Goal: Feedback & Contribution: Leave review/rating

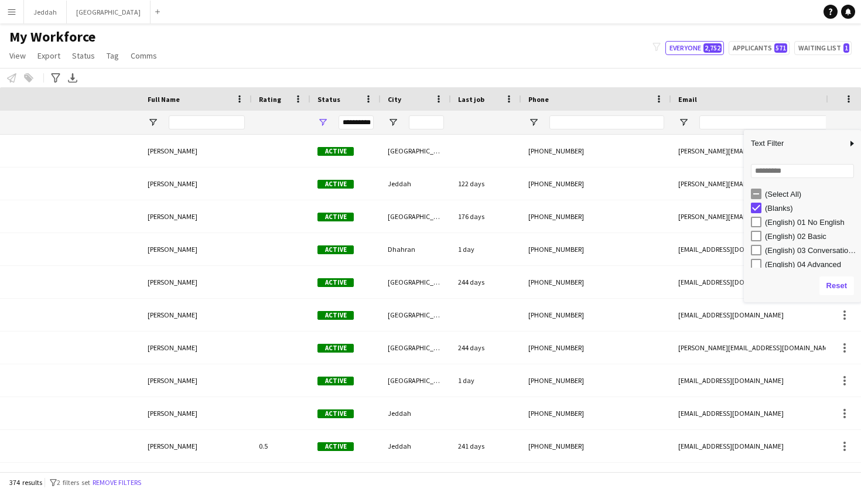
scroll to position [0, 333]
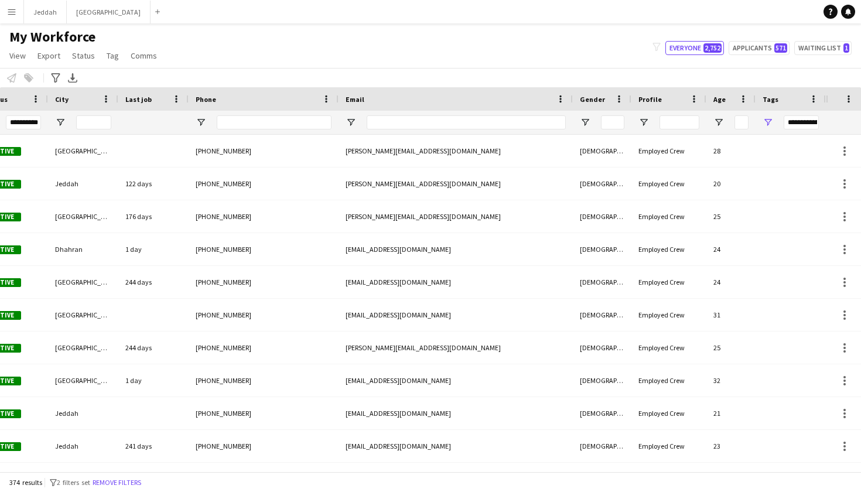
click at [504, 54] on div "My Workforce View Views Default view New view Update view Delete view Edit name…" at bounding box center [430, 48] width 861 height 40
click at [800, 125] on div "**********" at bounding box center [801, 122] width 35 height 14
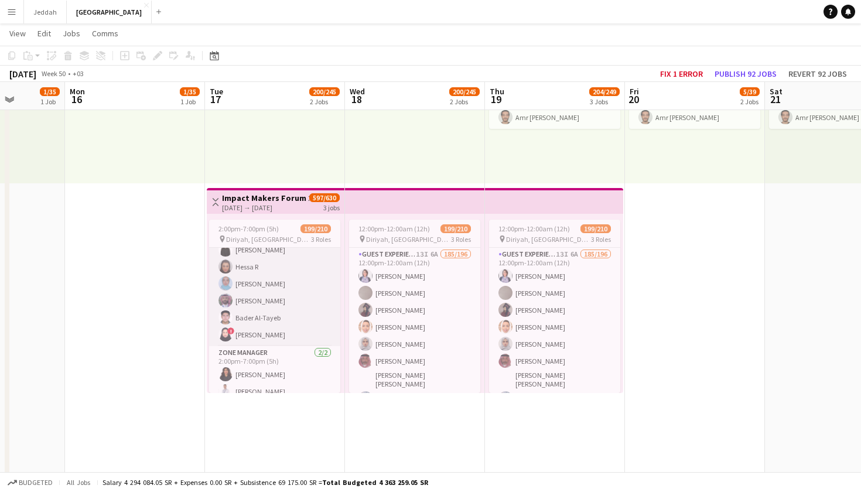
scroll to position [3495, 0]
click at [280, 313] on app-card-role "Supervisor [DATE] 2:00pm-7:00pm (5h) MAHMOUD ABUSEARIAH [PERSON_NAME] [PERSON_N…" at bounding box center [274, 233] width 131 height 227
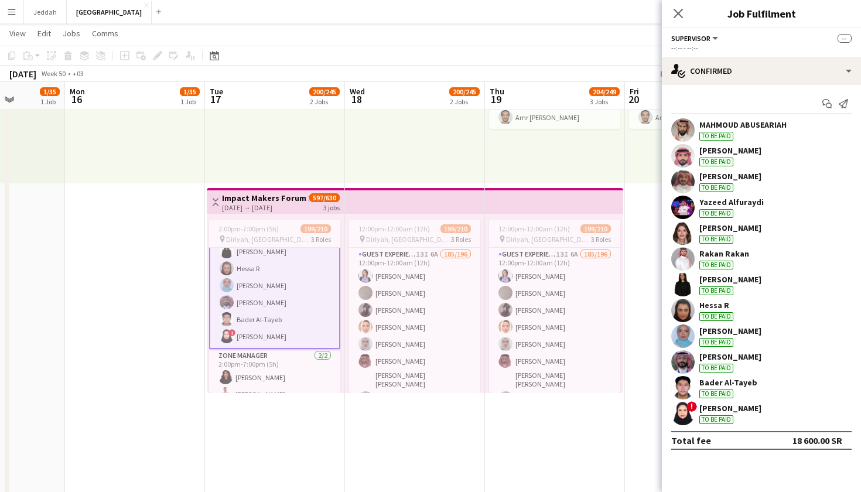
click at [697, 412] on div "! Amani Alkoneir To be paid" at bounding box center [761, 413] width 199 height 23
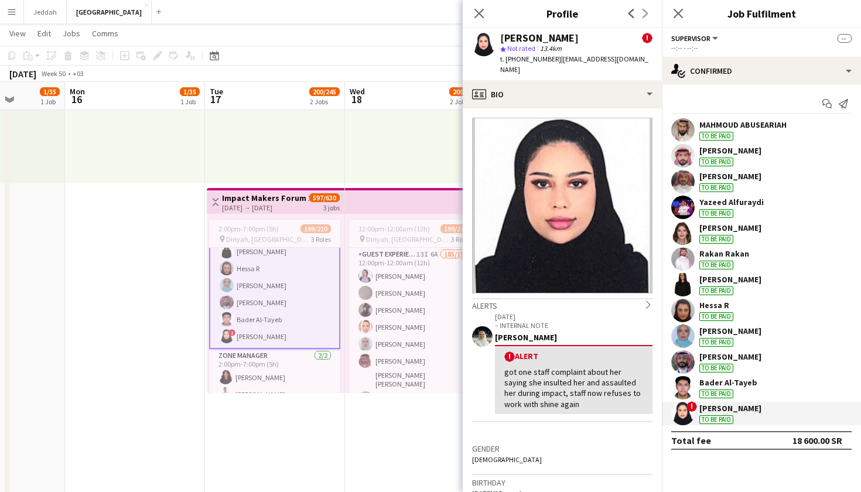
scroll to position [0, 0]
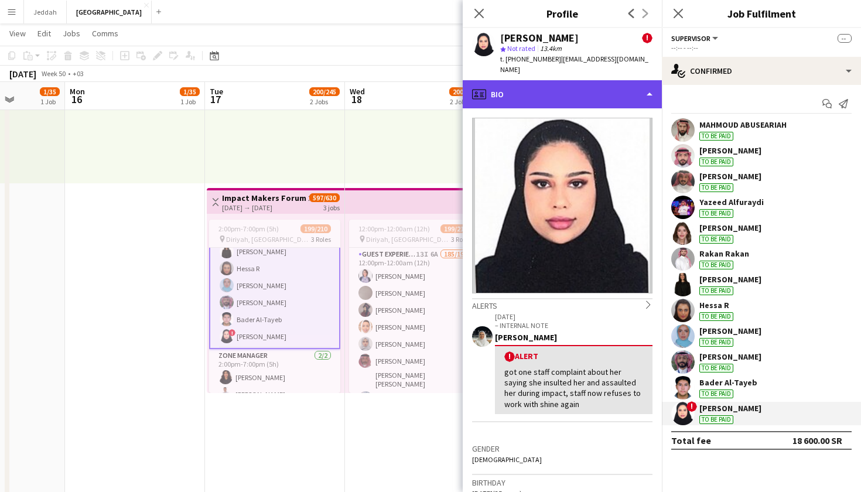
click at [560, 87] on div "profile Bio" at bounding box center [562, 94] width 199 height 28
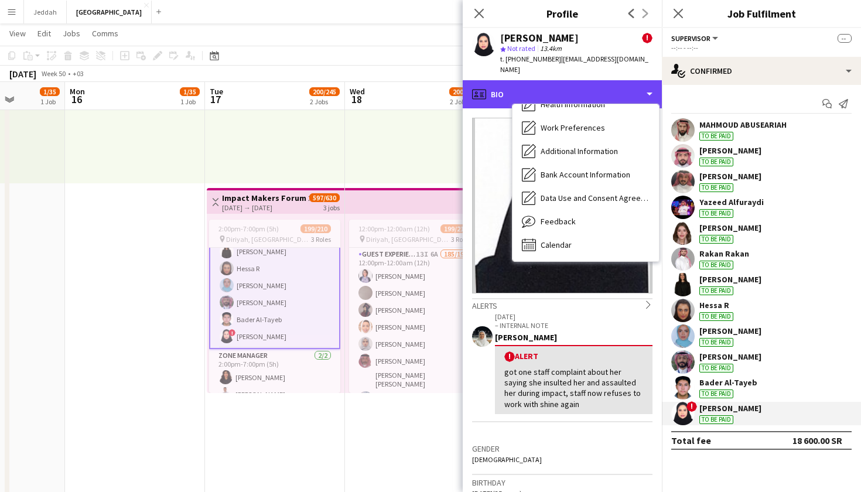
scroll to position [134, 0]
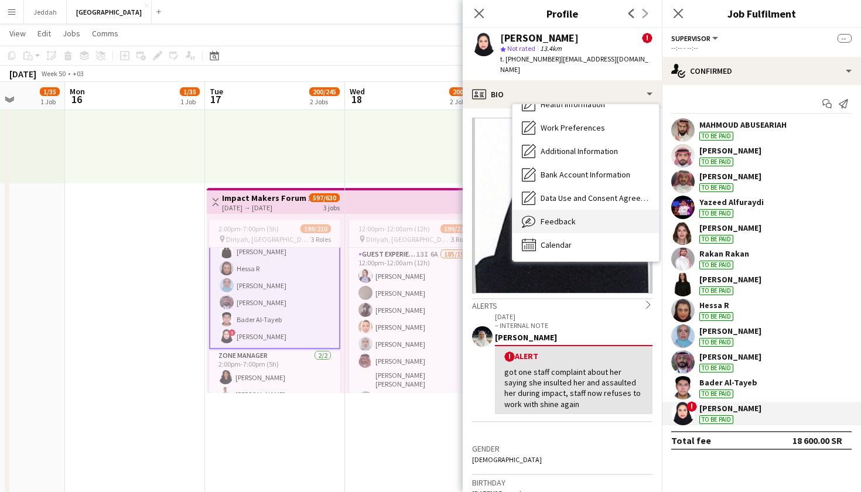
click at [575, 226] on div "Feedback Feedback" at bounding box center [586, 221] width 146 height 23
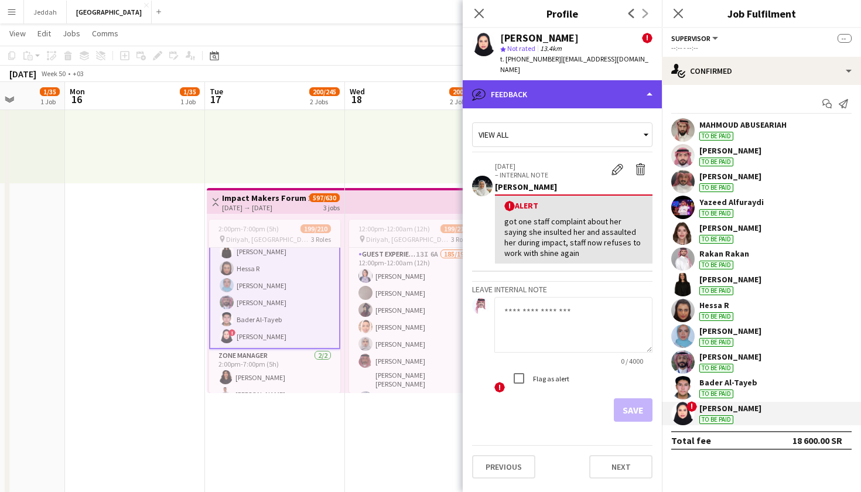
click at [585, 94] on div "bubble-pencil Feedback" at bounding box center [562, 94] width 199 height 28
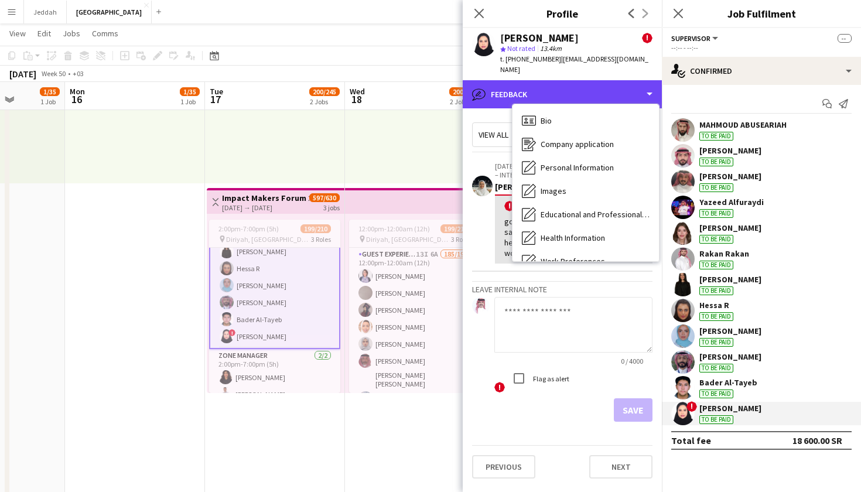
scroll to position [1, 0]
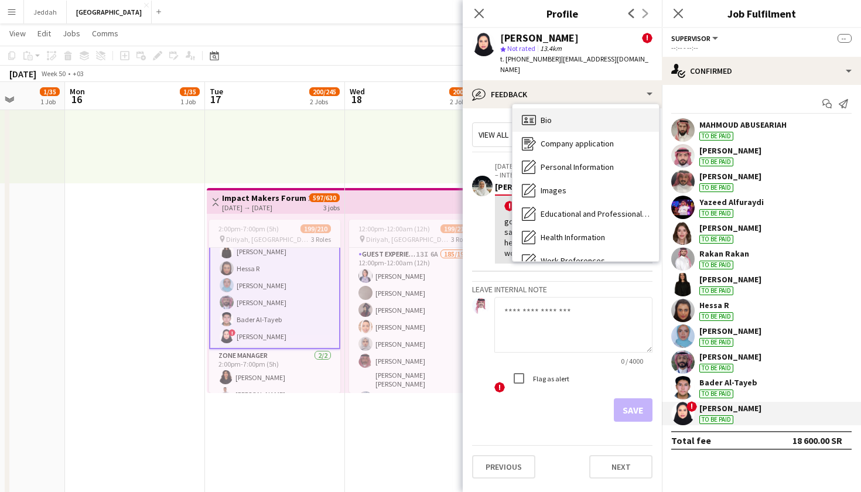
click at [581, 130] on div "Bio Bio" at bounding box center [586, 119] width 146 height 23
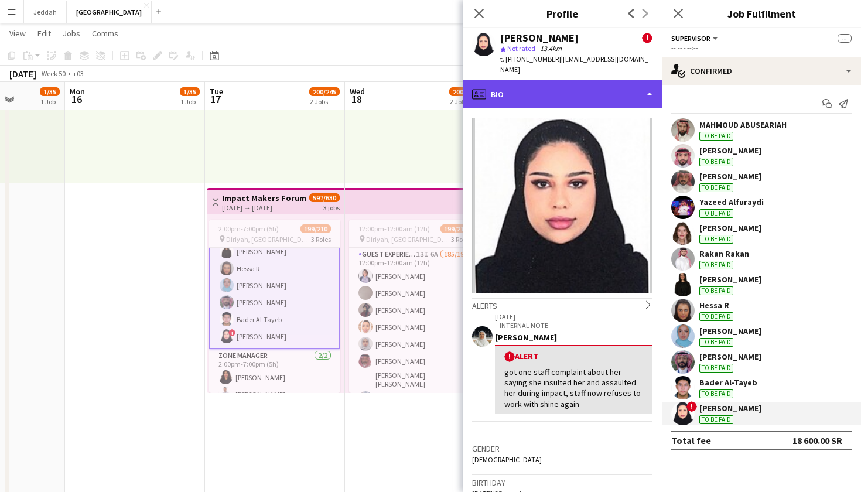
click at [650, 94] on div "profile Bio" at bounding box center [562, 94] width 199 height 28
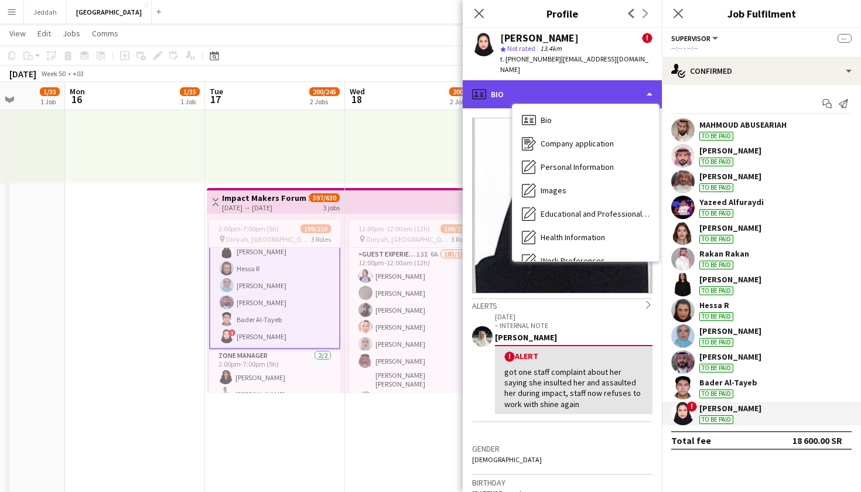
click at [650, 94] on div "profile Bio" at bounding box center [562, 94] width 199 height 28
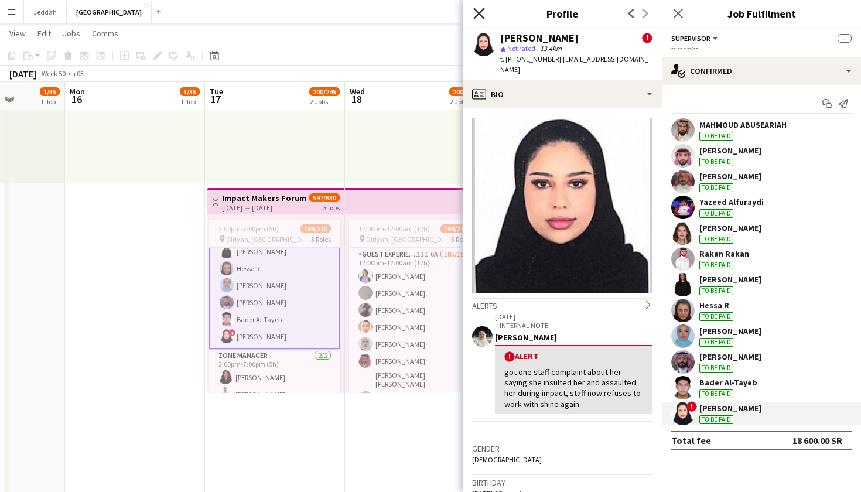
click at [482, 12] on icon "Close pop-in" at bounding box center [478, 13] width 11 height 11
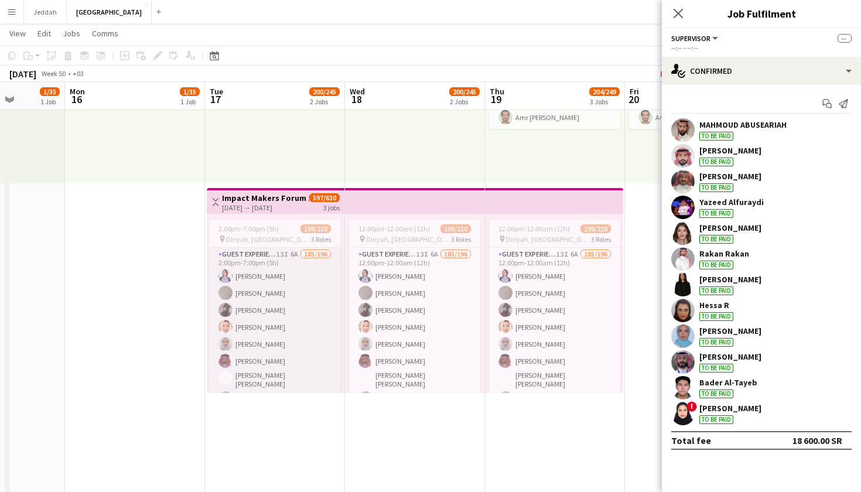
scroll to position [0, 0]
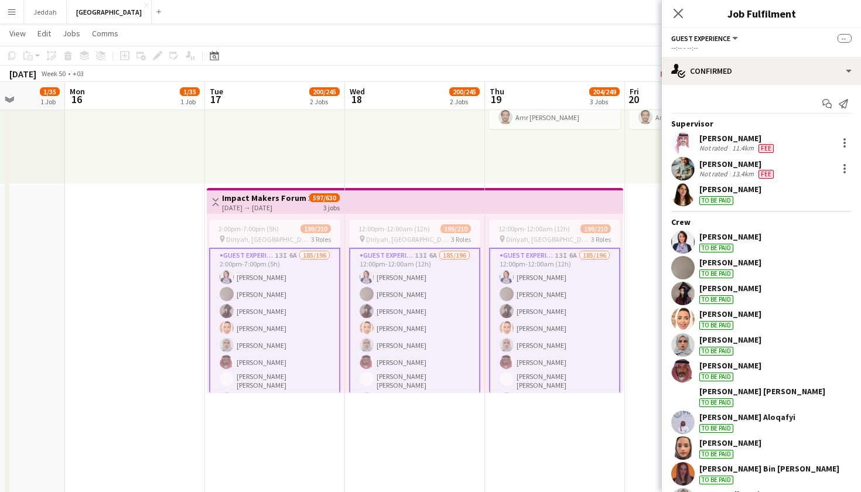
click at [684, 189] on app-user-avatar at bounding box center [682, 194] width 23 height 23
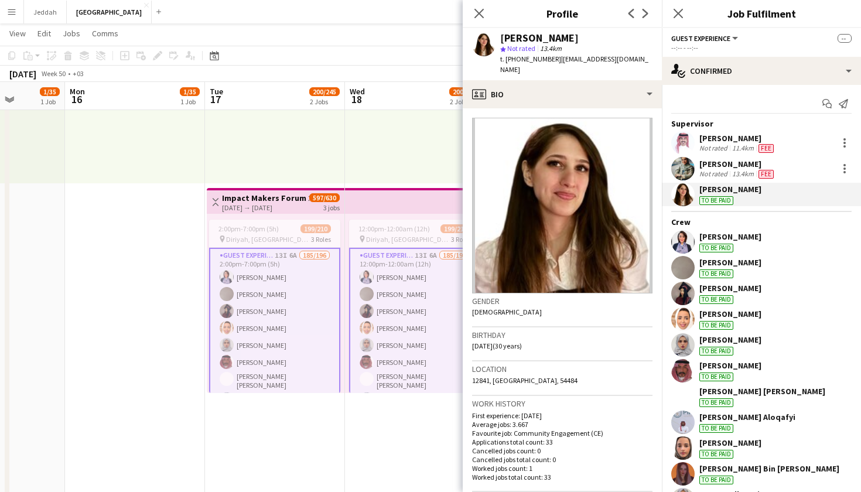
click at [514, 1] on div "Close pop-in Profile Previous Next" at bounding box center [562, 14] width 199 height 28
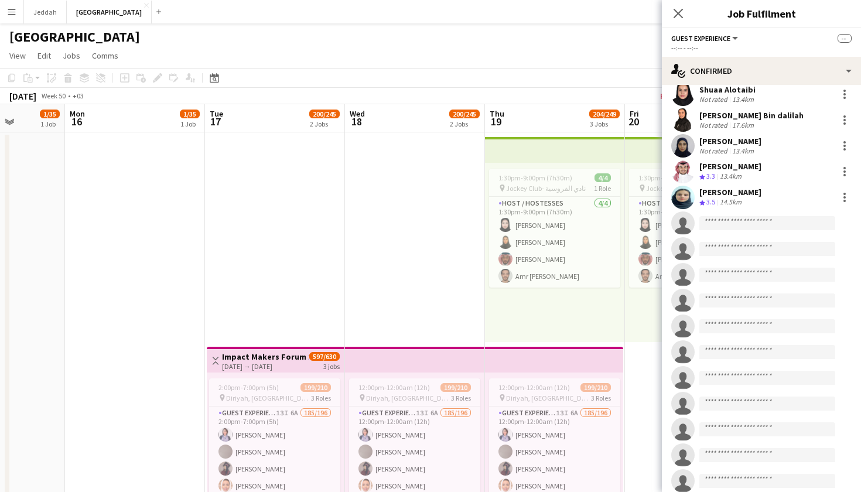
click at [683, 188] on app-user-avatar at bounding box center [682, 197] width 23 height 23
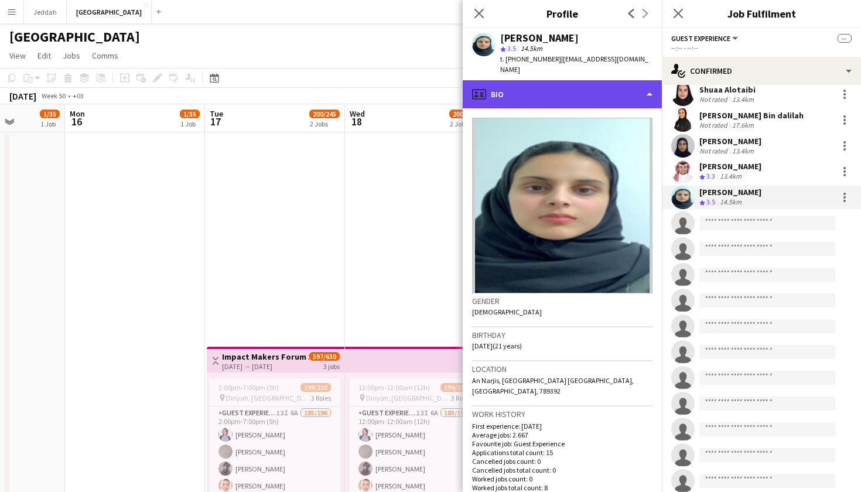
click at [578, 94] on div "profile Bio" at bounding box center [562, 94] width 199 height 28
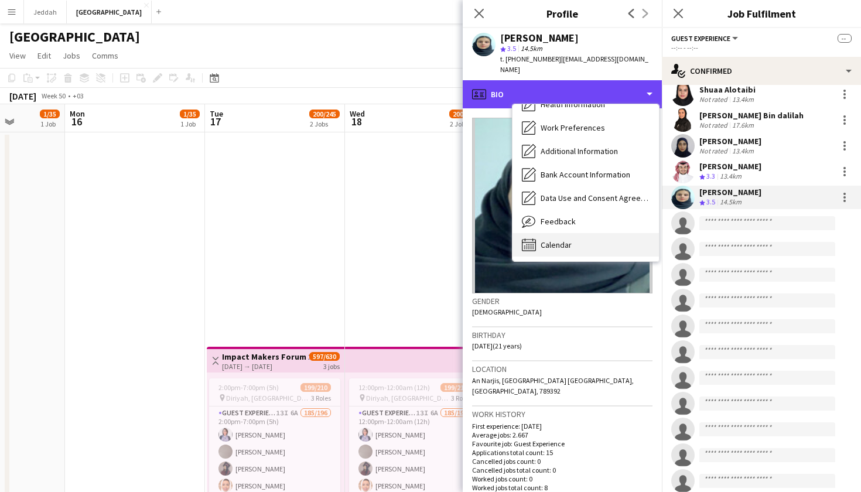
scroll to position [134, 0]
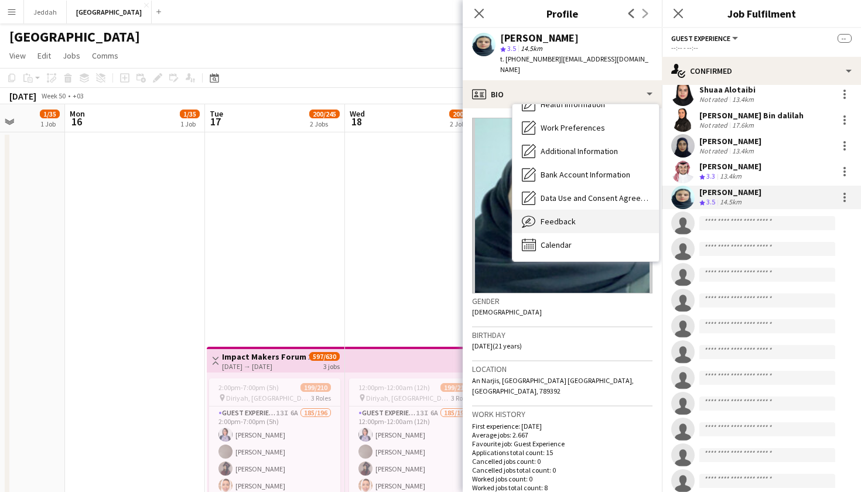
click at [552, 216] on div "Feedback Feedback" at bounding box center [586, 221] width 146 height 23
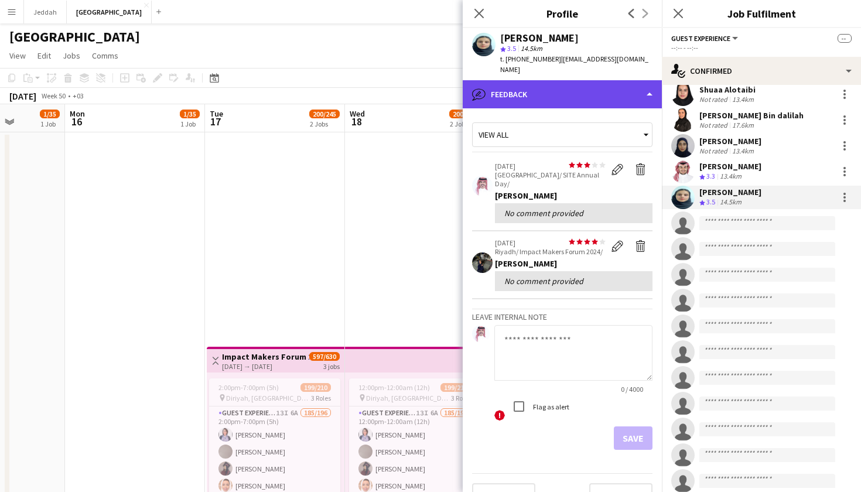
click at [579, 80] on div "bubble-pencil Feedback" at bounding box center [562, 94] width 199 height 28
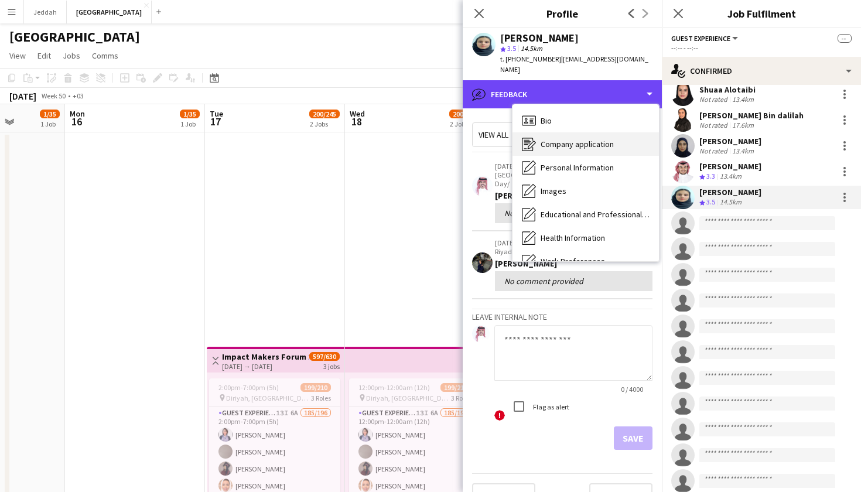
scroll to position [0, 0]
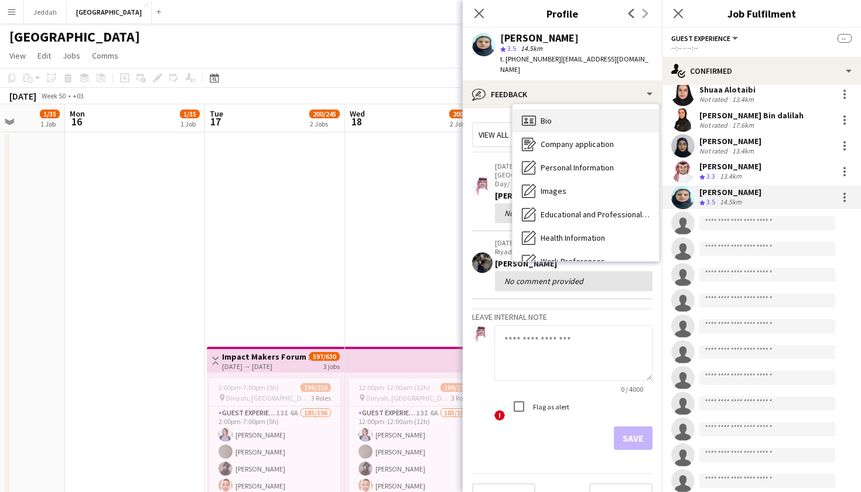
click at [580, 114] on div "Bio Bio" at bounding box center [586, 120] width 146 height 23
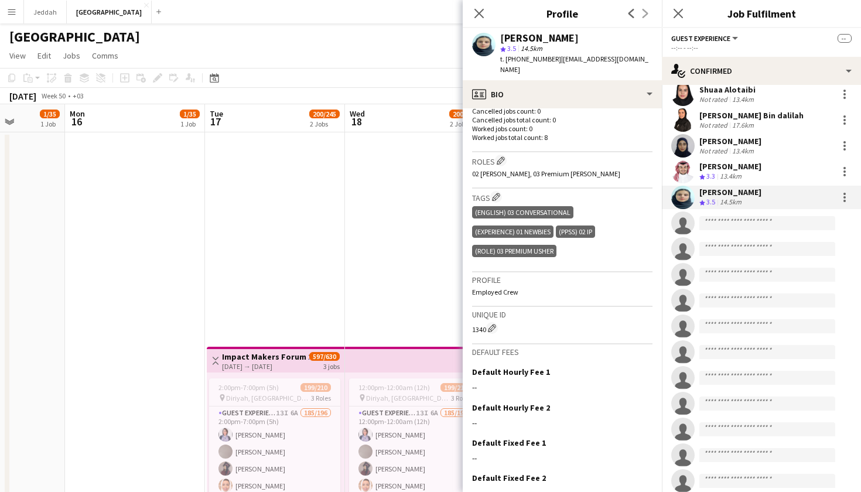
scroll to position [353, 0]
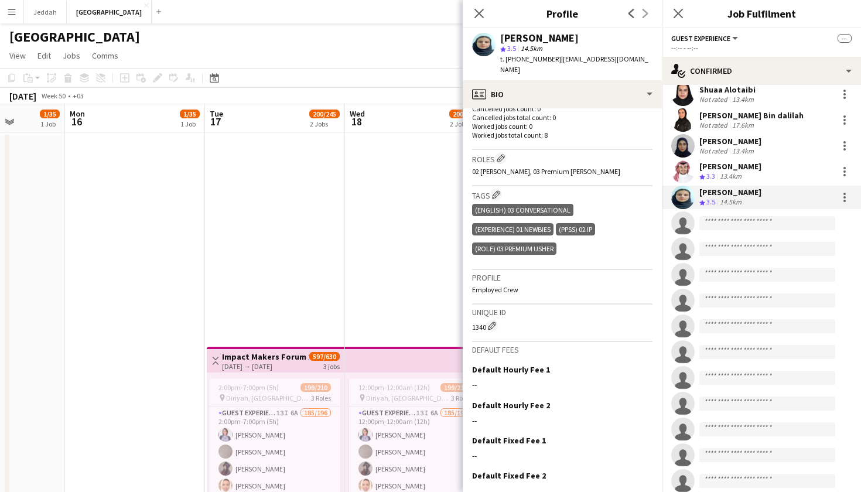
click at [685, 160] on app-user-avatar at bounding box center [682, 171] width 23 height 23
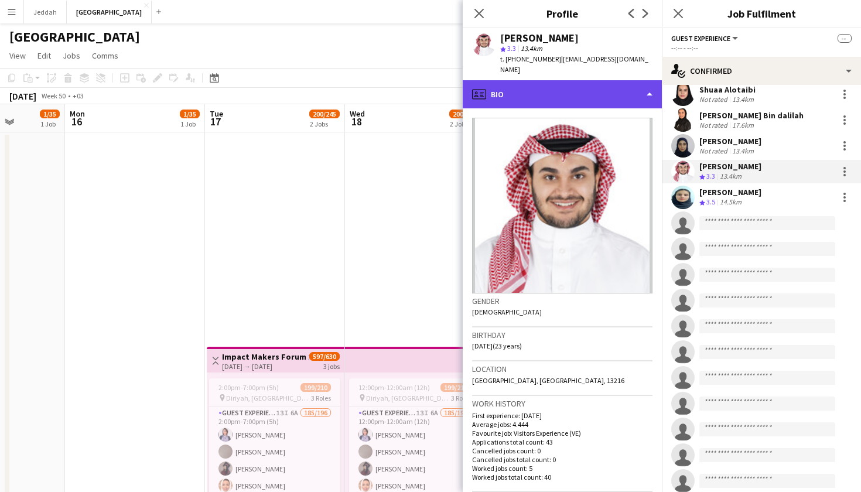
click at [575, 93] on div "profile Bio" at bounding box center [562, 94] width 199 height 28
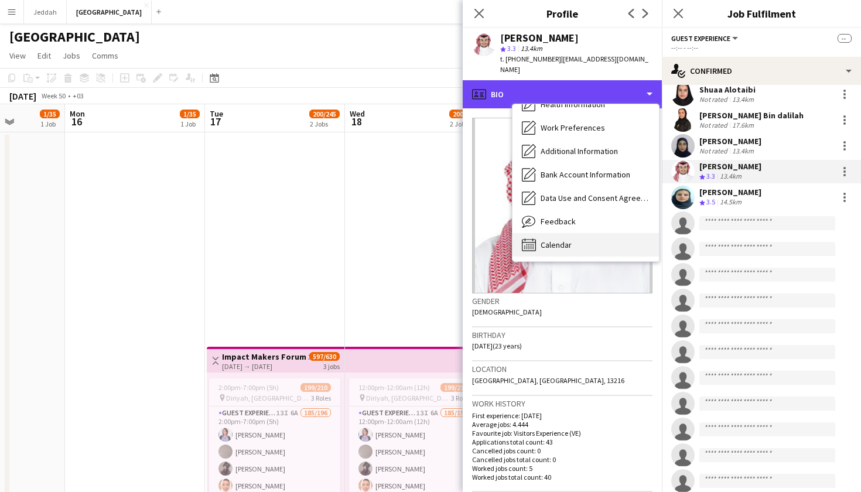
scroll to position [134, 0]
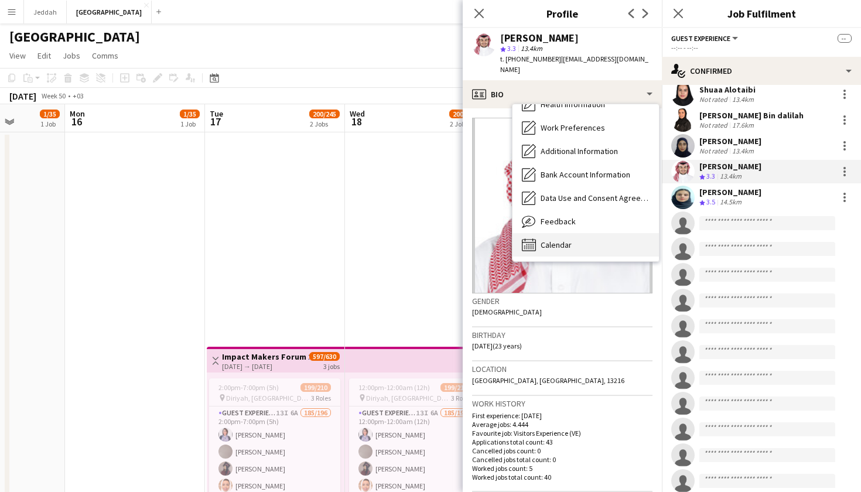
click at [576, 241] on div "Calendar Calendar" at bounding box center [586, 244] width 146 height 23
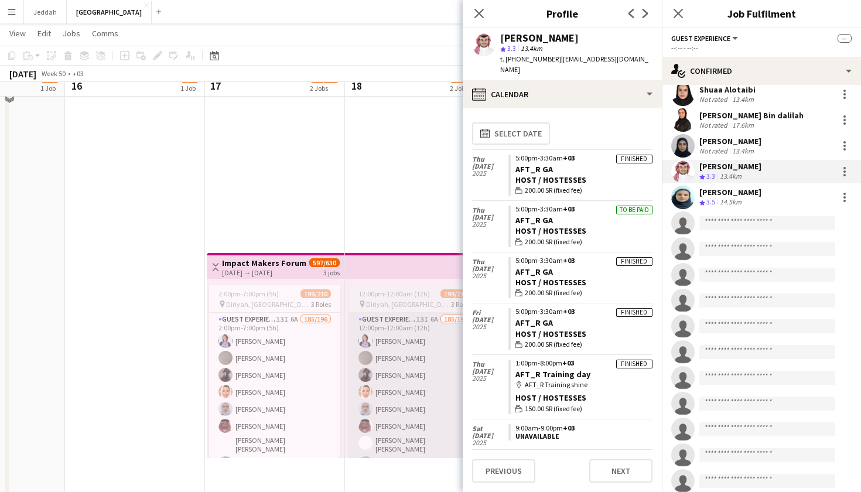
scroll to position [96, 0]
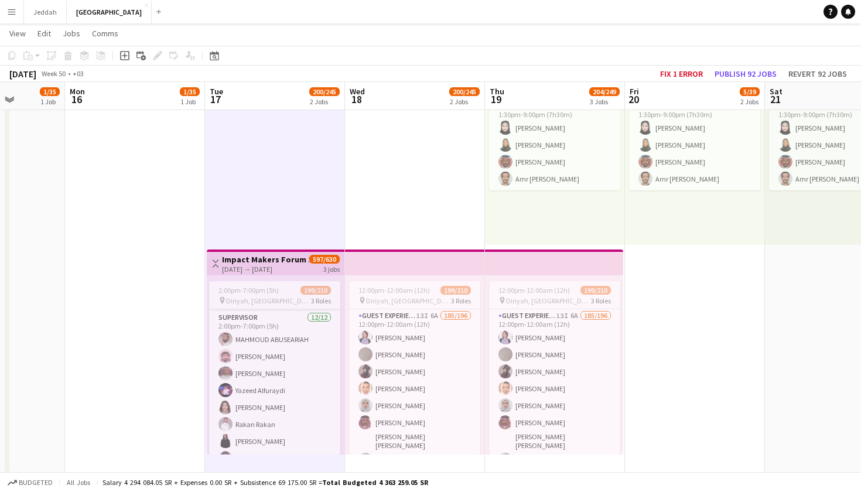
scroll to position [3385, 0]
click at [295, 406] on app-card-role "Supervisor [DATE] 2:00pm-7:00pm (5h) MAHMOUD ABUSEARIAH [PERSON_NAME] [PERSON_N…" at bounding box center [274, 405] width 131 height 227
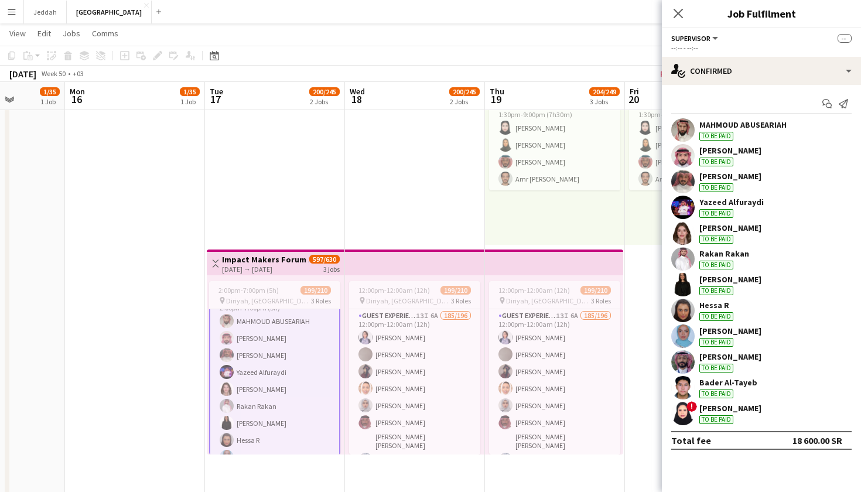
click at [685, 410] on app-user-avatar at bounding box center [682, 413] width 23 height 23
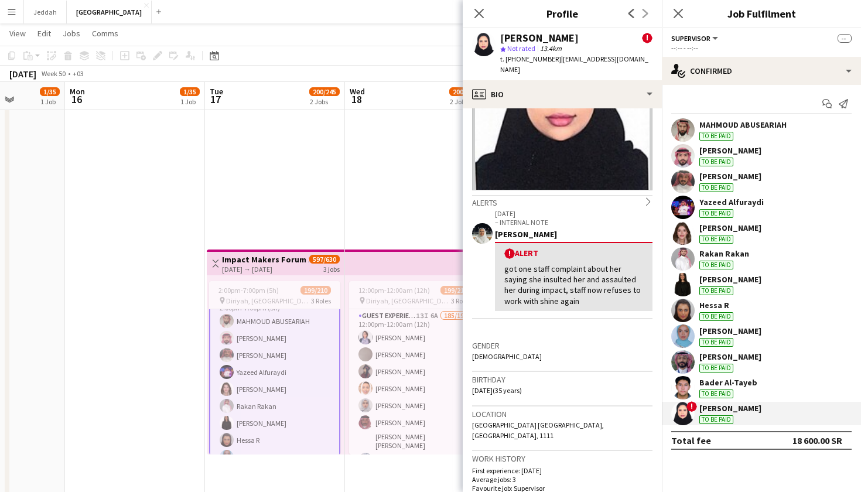
scroll to position [101, 0]
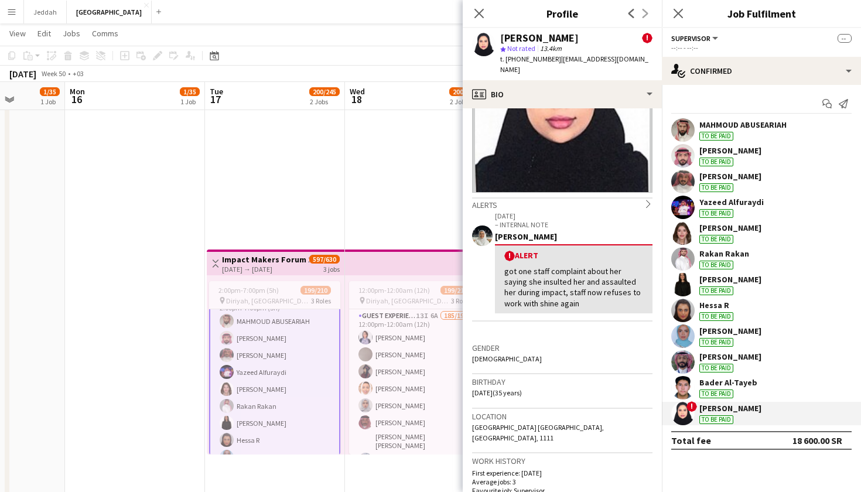
click at [584, 203] on div "Alerts chevron-right" at bounding box center [562, 203] width 180 height 13
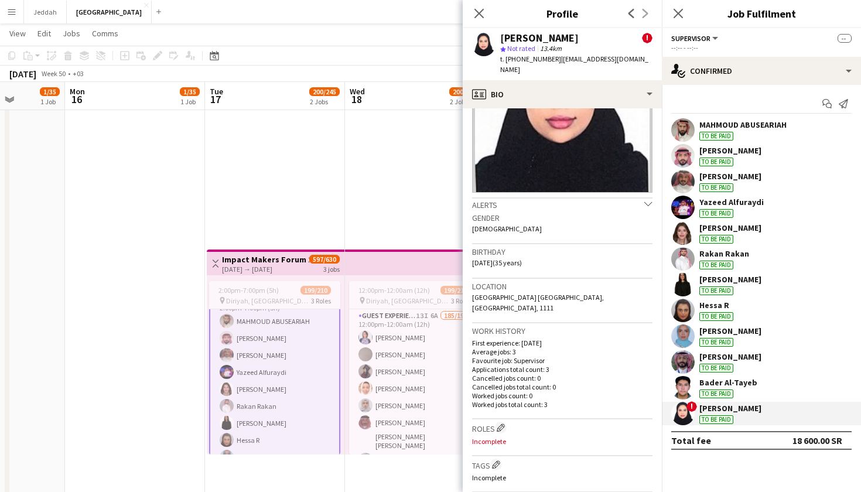
click at [584, 203] on div "Alerts chevron-down" at bounding box center [562, 203] width 180 height 13
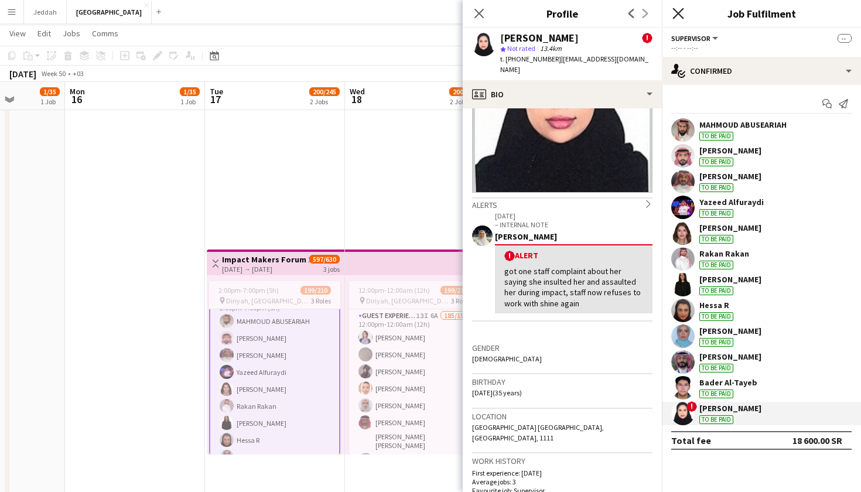
click at [680, 11] on icon at bounding box center [678, 13] width 11 height 11
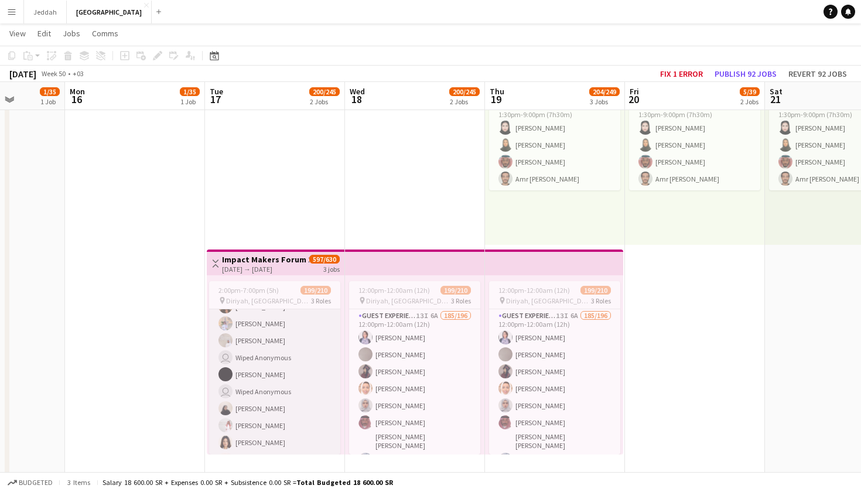
scroll to position [2782, 0]
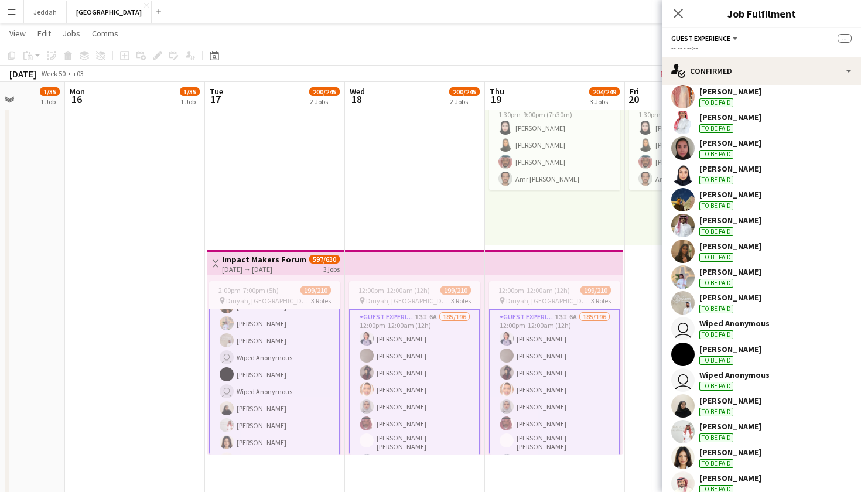
scroll to position [4073, 0]
click at [681, 323] on app-user-avatar "user" at bounding box center [682, 327] width 23 height 23
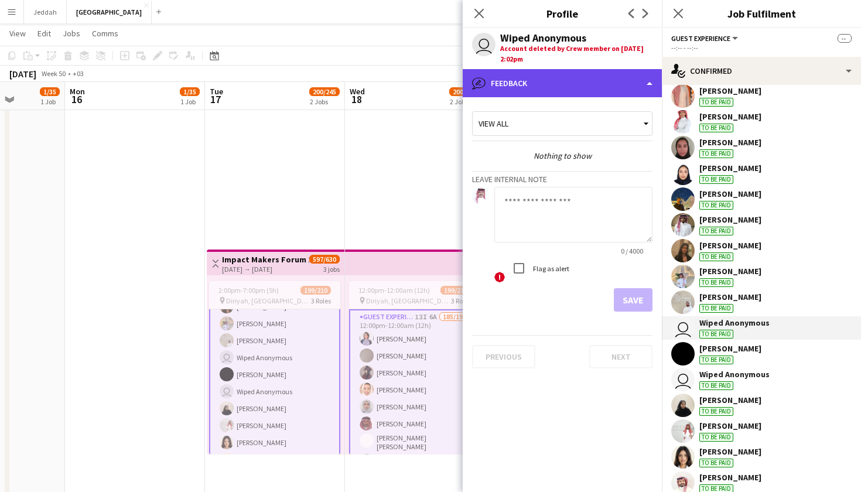
click at [587, 70] on div "bubble-pencil Feedback" at bounding box center [562, 83] width 199 height 28
click at [591, 74] on div "bubble-pencil Feedback" at bounding box center [562, 83] width 199 height 28
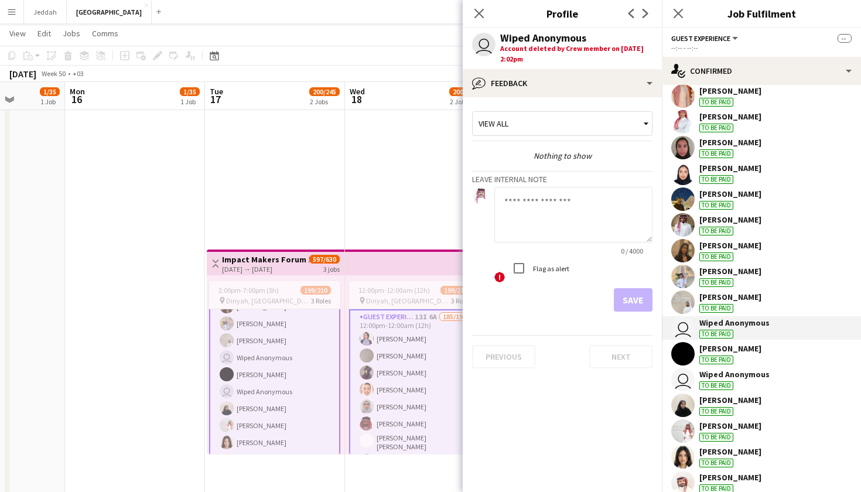
click at [732, 369] on div "Wiped Anonymous" at bounding box center [735, 374] width 70 height 11
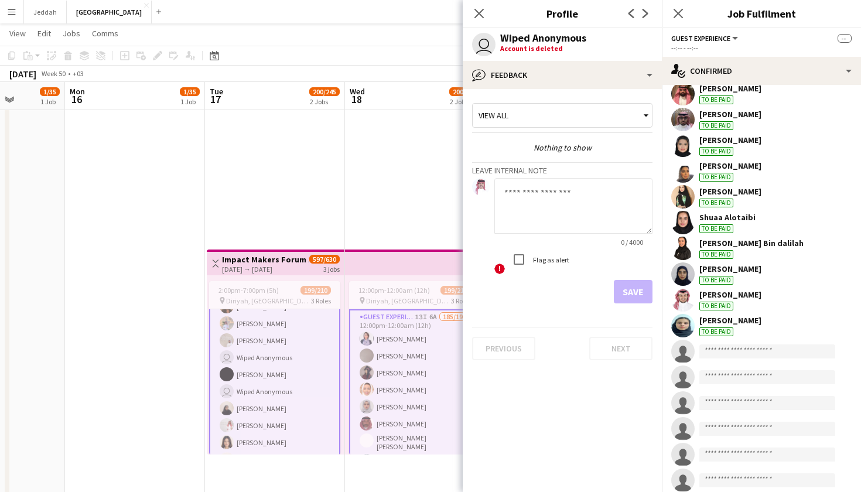
scroll to position [4591, 0]
click at [687, 320] on app-user-avatar at bounding box center [682, 324] width 23 height 23
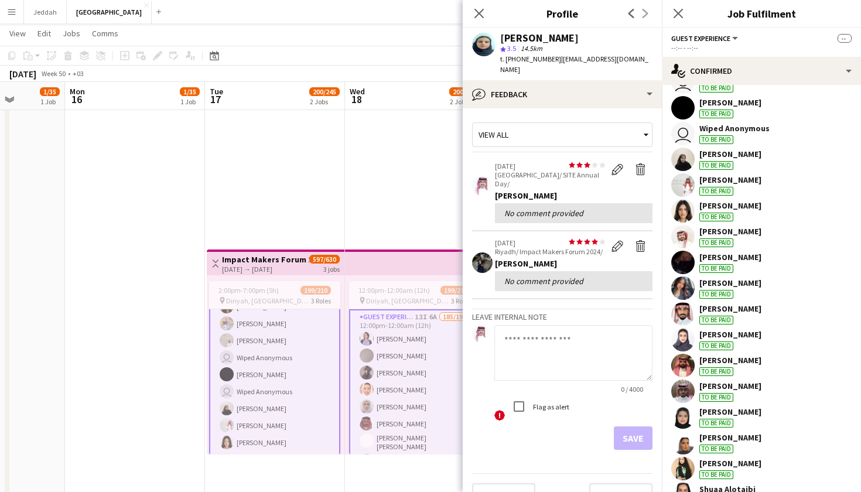
scroll to position [4307, 0]
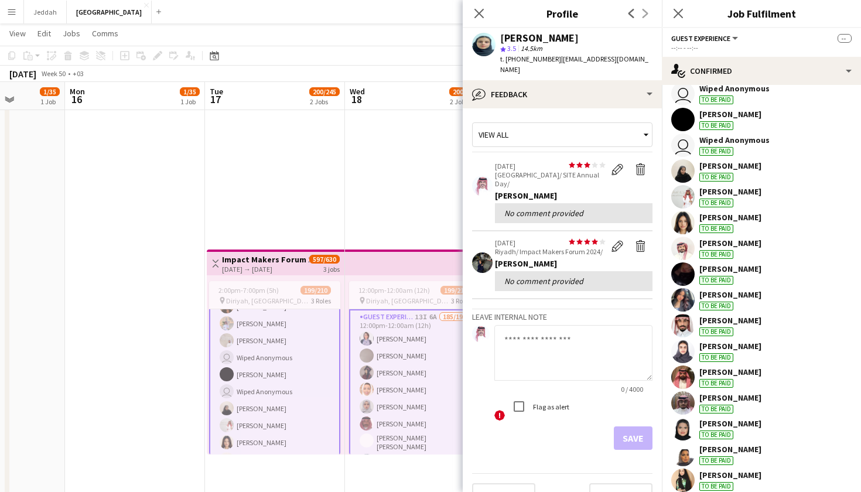
click at [684, 222] on app-user-avatar at bounding box center [682, 222] width 23 height 23
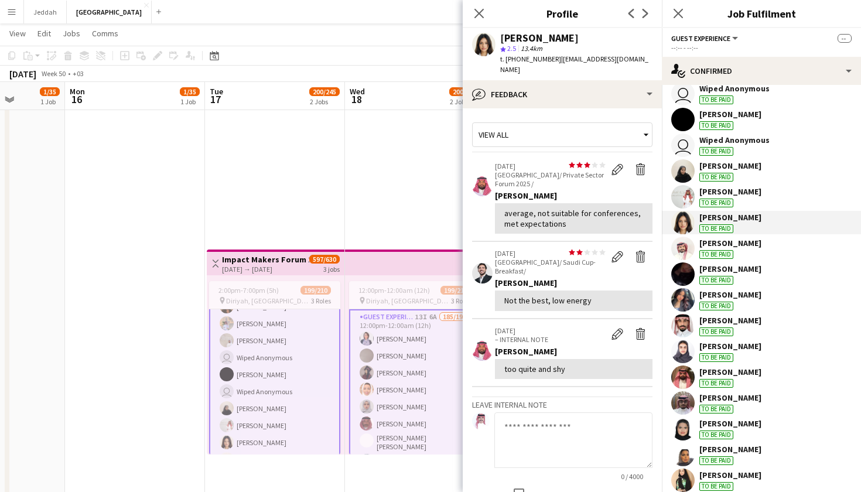
click at [683, 243] on app-user-avatar at bounding box center [682, 248] width 23 height 23
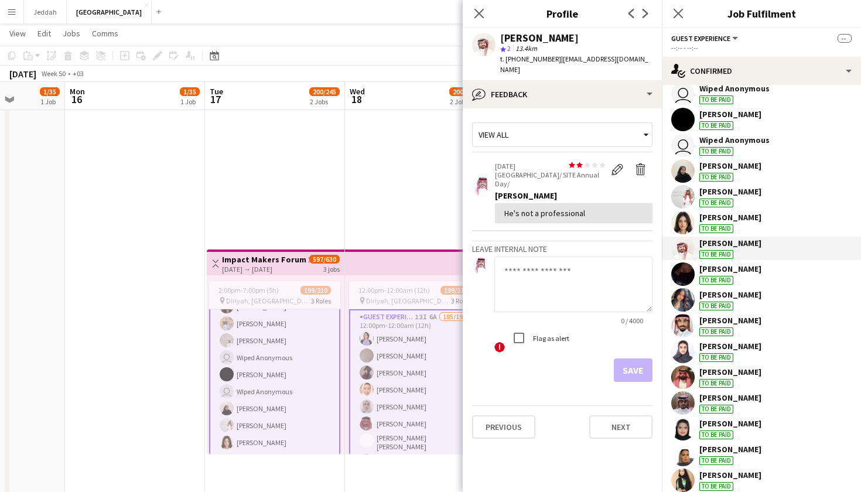
click at [682, 262] on app-user-avatar at bounding box center [682, 273] width 23 height 23
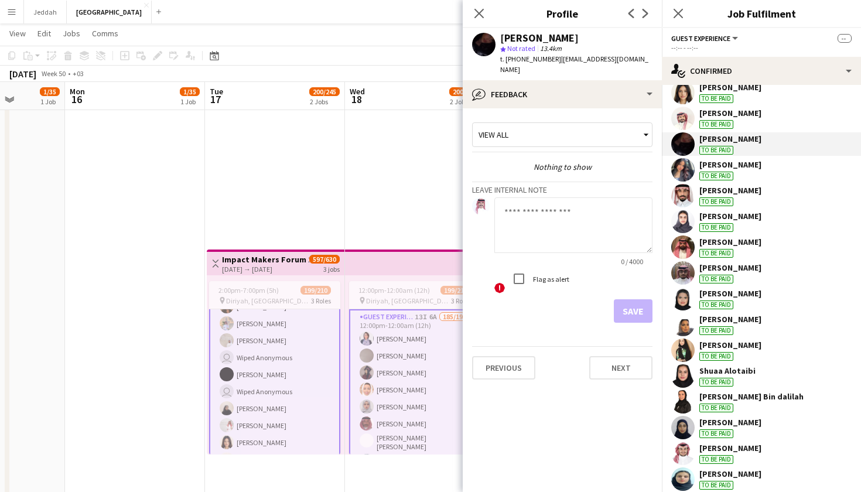
scroll to position [4438, 0]
click at [682, 261] on app-user-avatar at bounding box center [682, 272] width 23 height 23
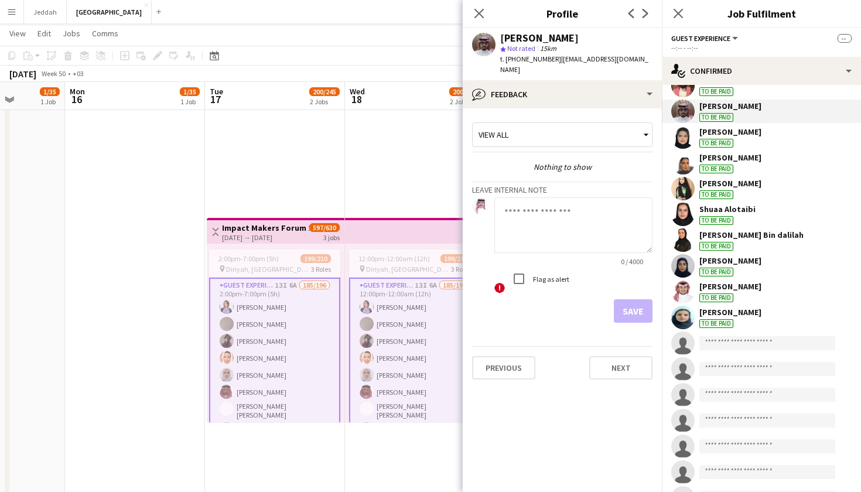
scroll to position [4593, 0]
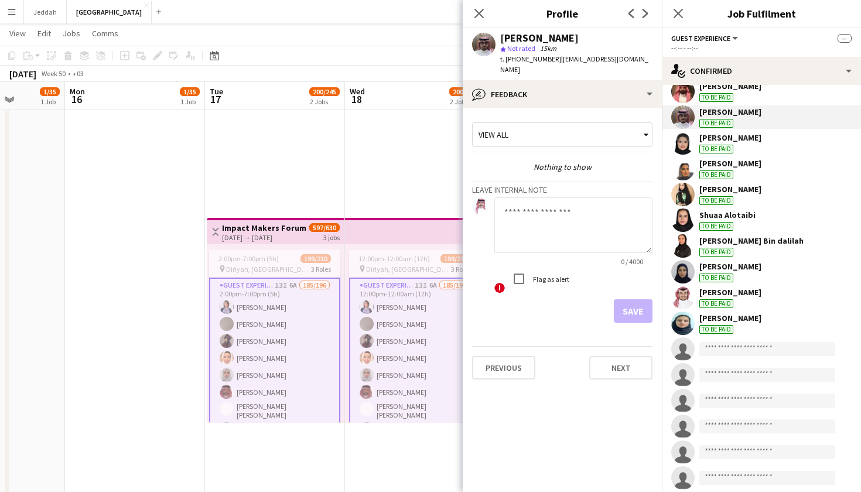
click at [684, 323] on app-user-avatar at bounding box center [682, 323] width 23 height 23
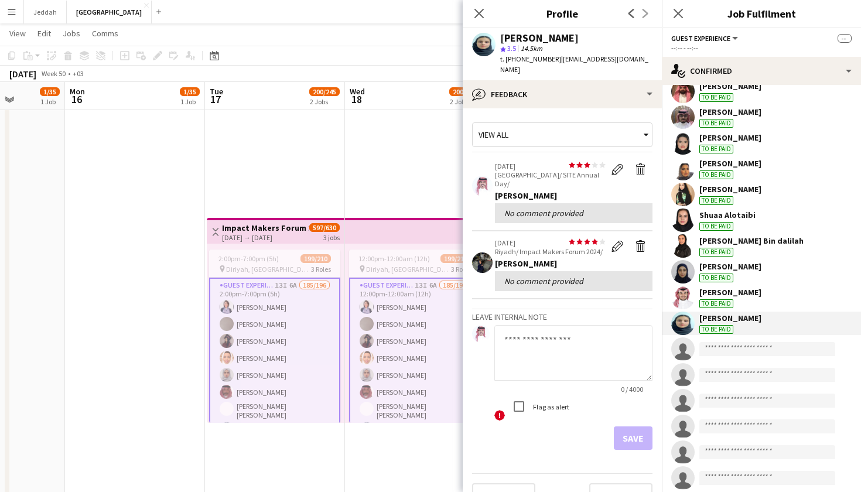
click at [685, 289] on app-user-avatar at bounding box center [682, 297] width 23 height 23
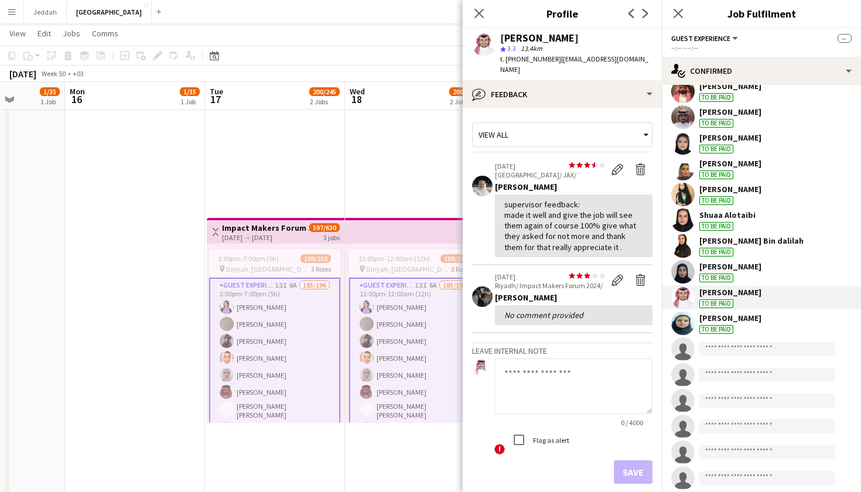
click at [685, 264] on app-user-avatar at bounding box center [682, 271] width 23 height 23
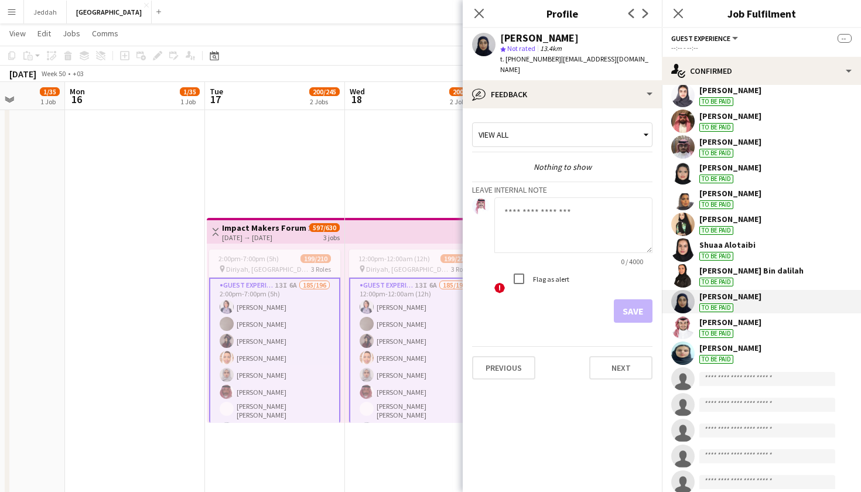
scroll to position [4565, 0]
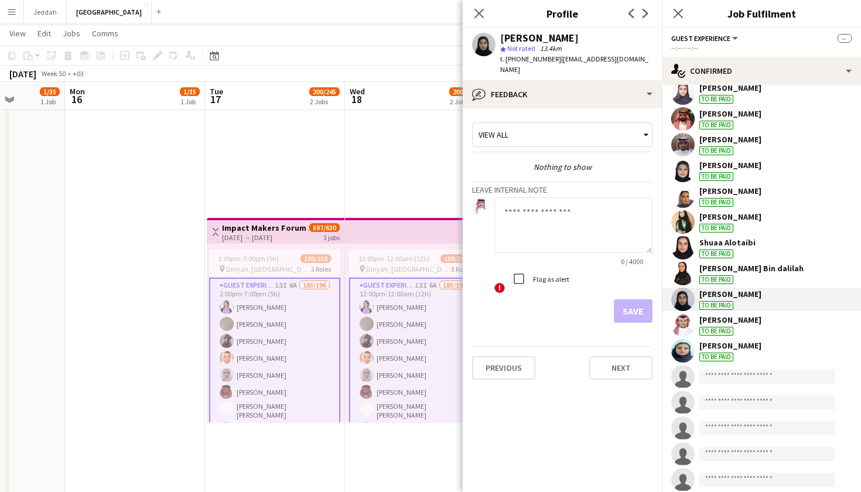
click at [728, 340] on div "[PERSON_NAME]" at bounding box center [731, 345] width 62 height 11
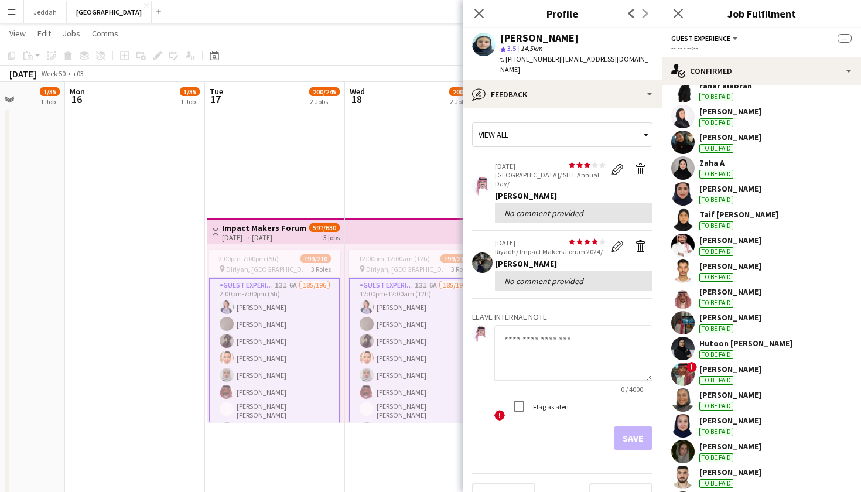
scroll to position [2311, 0]
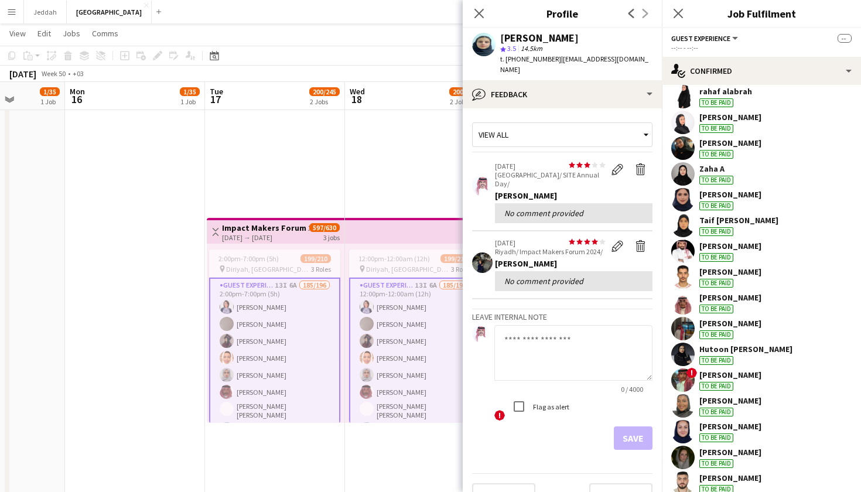
click at [681, 220] on app-user-avatar at bounding box center [682, 225] width 23 height 23
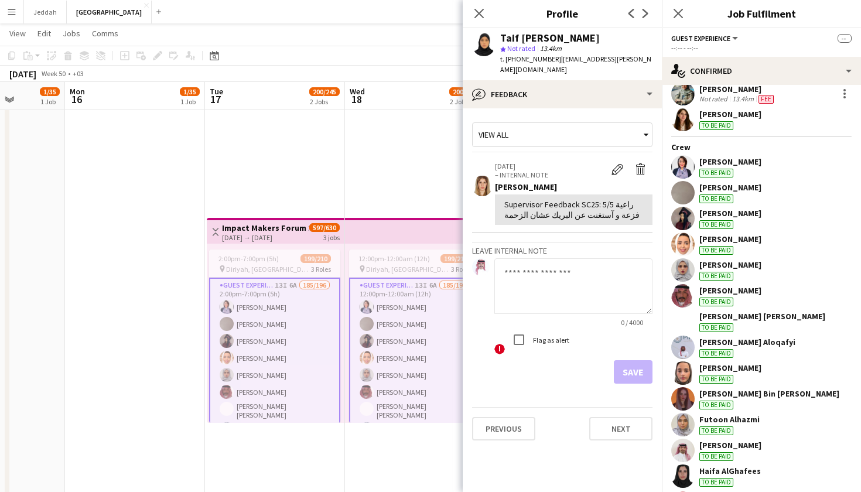
scroll to position [73, 0]
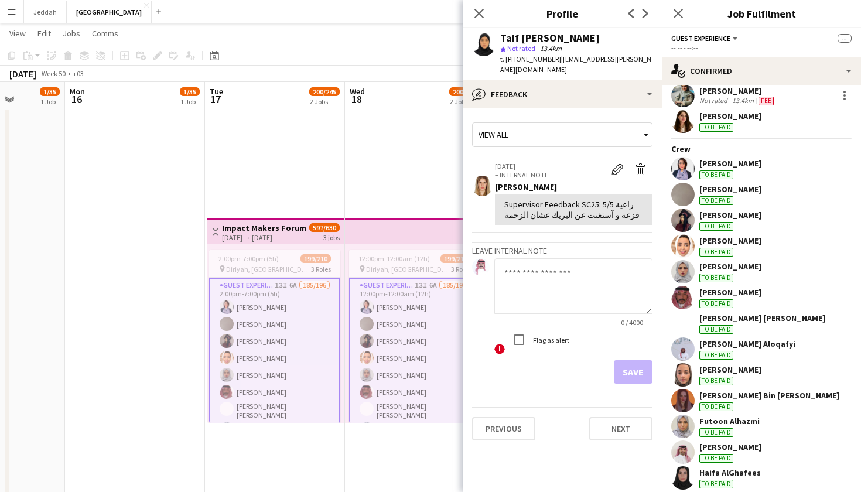
click at [683, 175] on app-user-avatar at bounding box center [682, 168] width 23 height 23
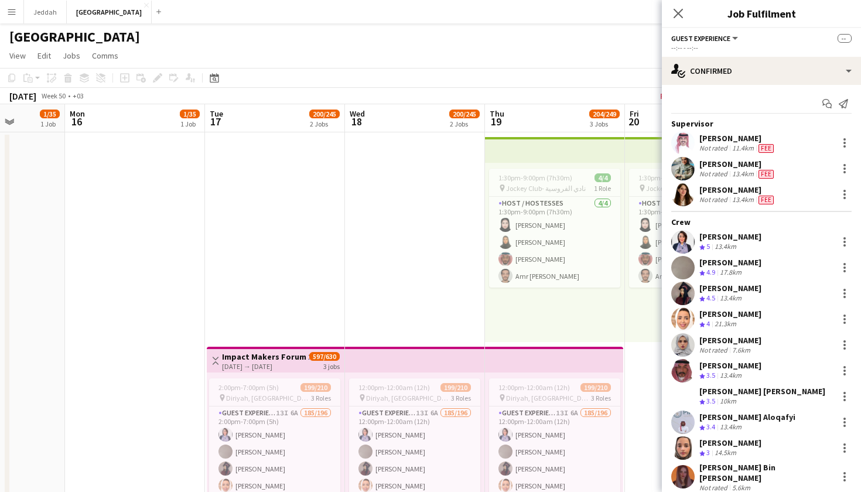
scroll to position [0, 0]
click at [689, 202] on app-user-avatar at bounding box center [682, 194] width 23 height 23
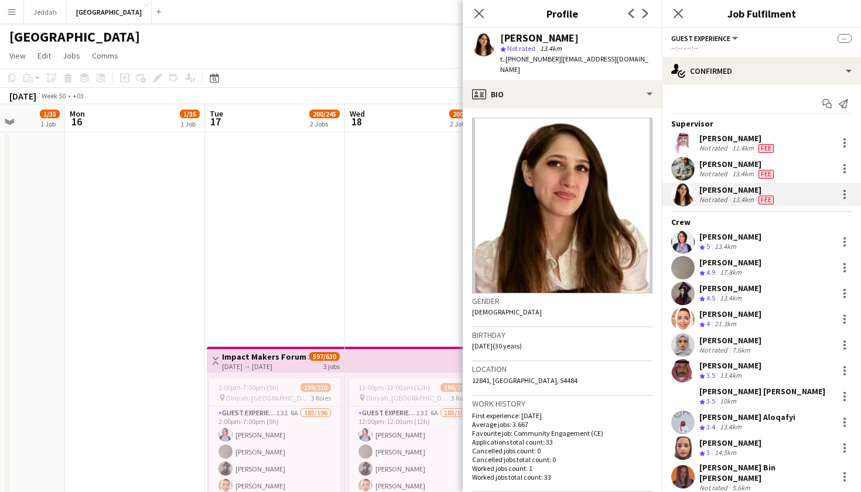
click at [689, 202] on app-user-avatar at bounding box center [682, 194] width 23 height 23
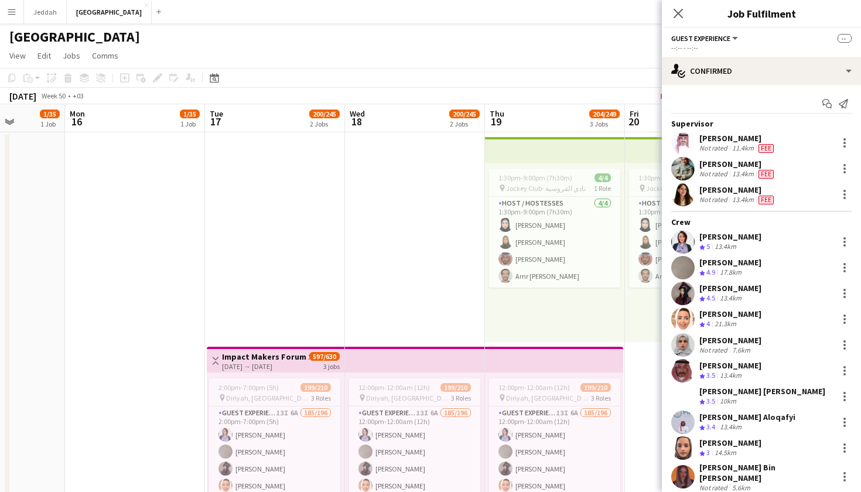
click at [682, 244] on app-user-avatar at bounding box center [682, 241] width 23 height 23
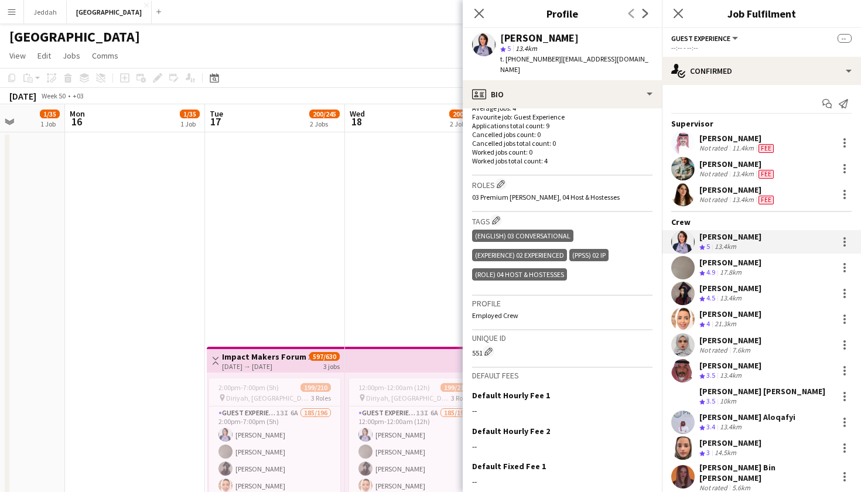
scroll to position [328, 0]
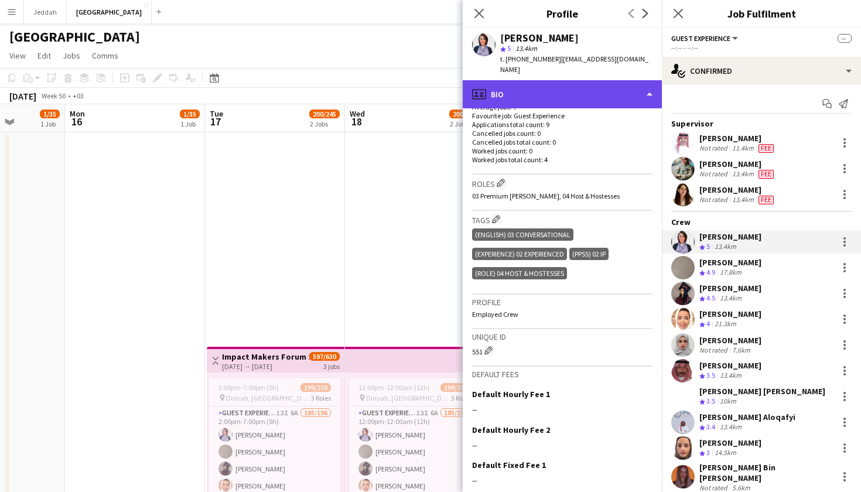
click at [575, 93] on div "profile Bio" at bounding box center [562, 94] width 199 height 28
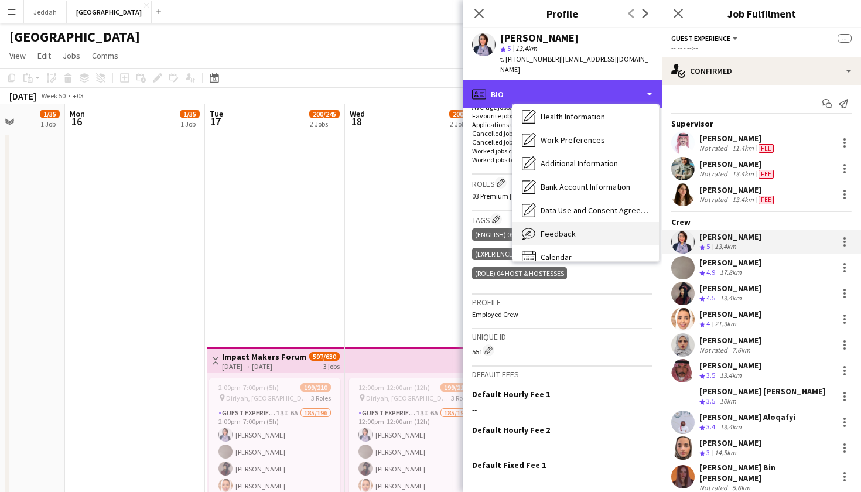
scroll to position [125, 0]
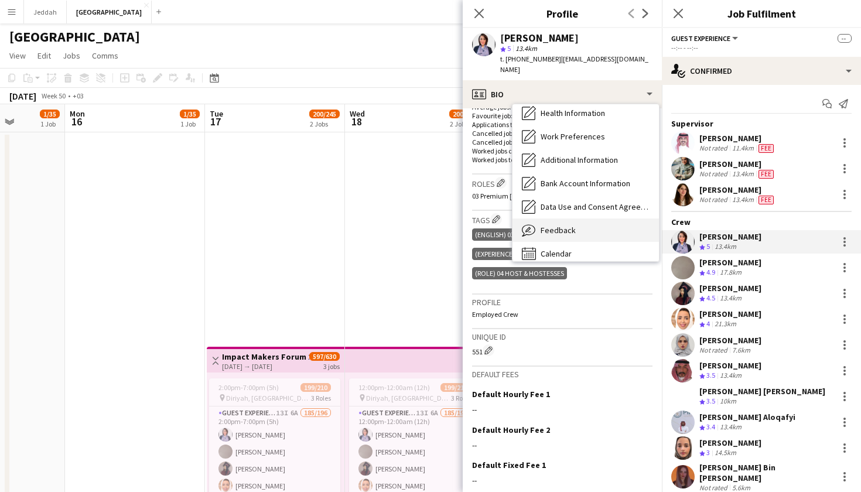
click at [567, 225] on span "Feedback" at bounding box center [558, 230] width 35 height 11
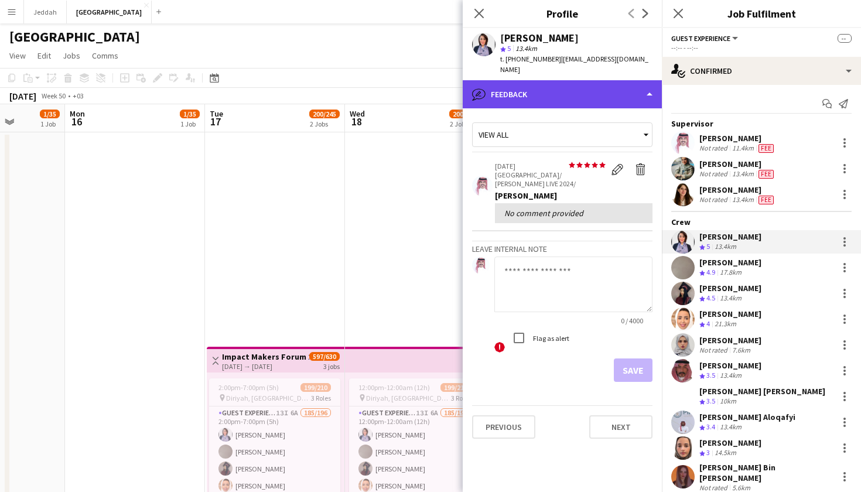
click at [552, 80] on div "bubble-pencil Feedback" at bounding box center [562, 94] width 199 height 28
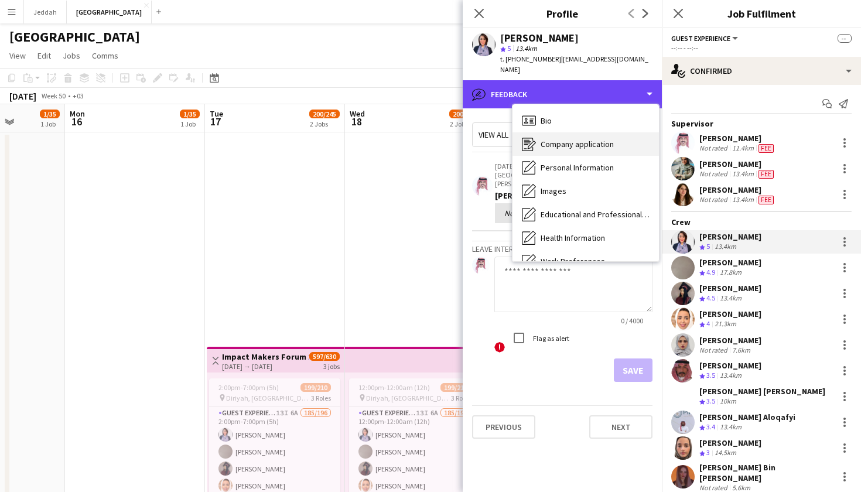
scroll to position [0, 0]
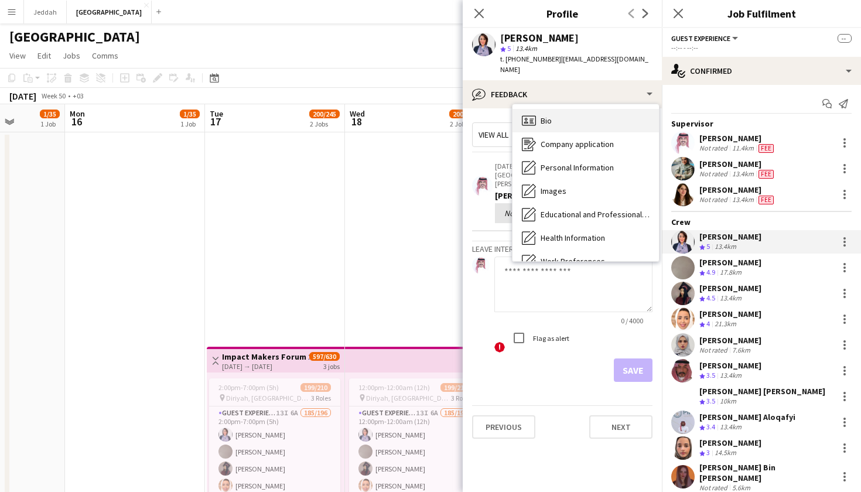
click at [545, 115] on div "Bio Bio" at bounding box center [586, 120] width 146 height 23
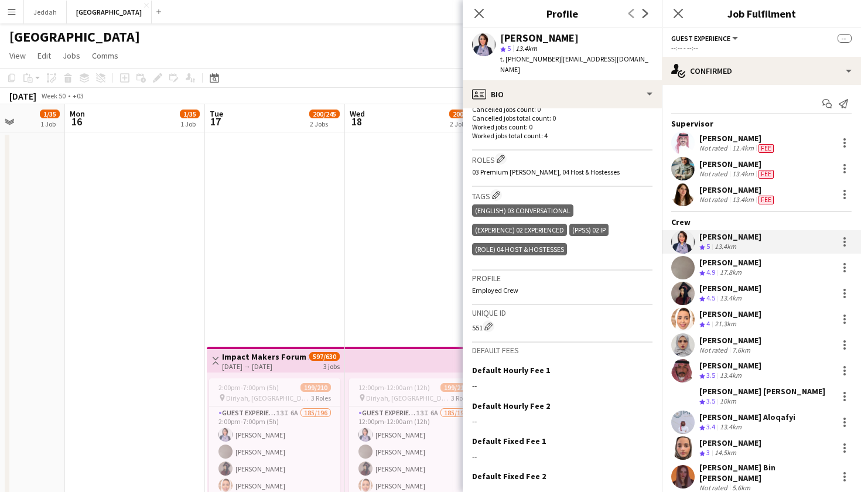
scroll to position [350, 0]
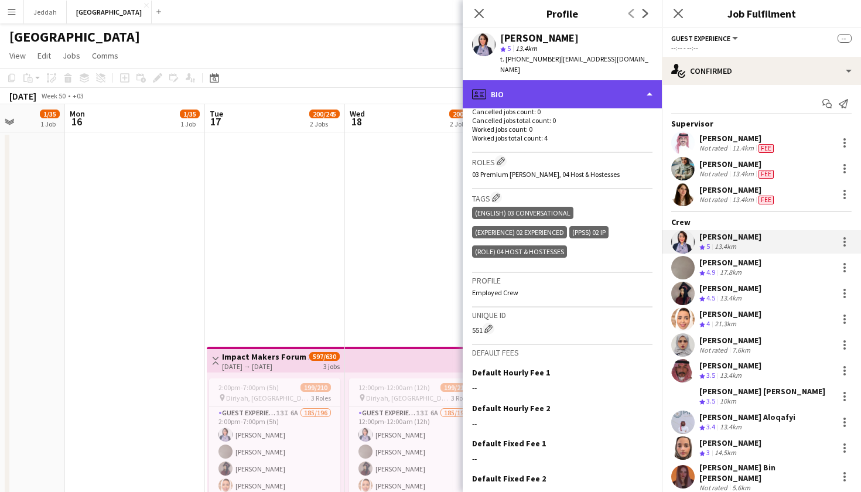
click at [533, 80] on div "profile Bio" at bounding box center [562, 94] width 199 height 28
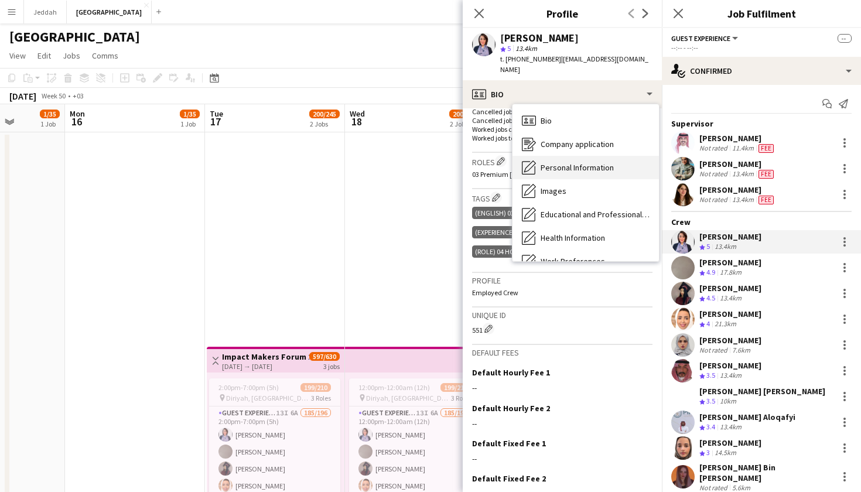
click at [543, 162] on span "Personal Information" at bounding box center [577, 167] width 73 height 11
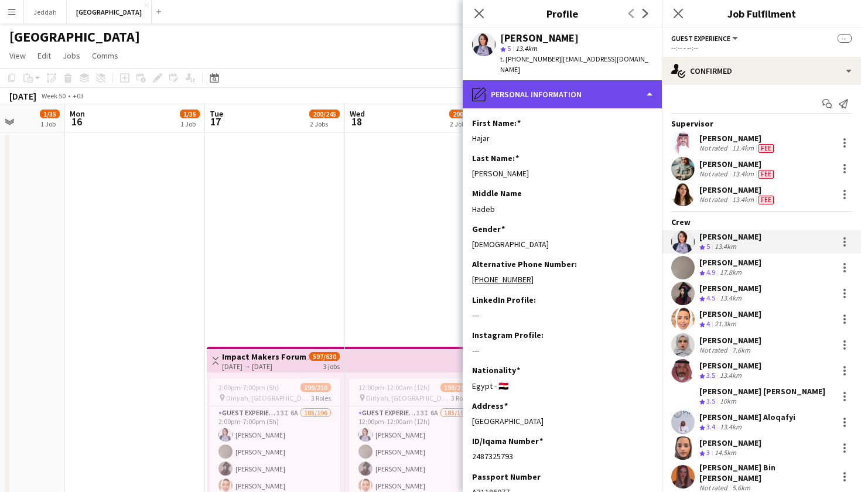
click at [556, 86] on div "pencil4 Personal Information" at bounding box center [562, 94] width 199 height 28
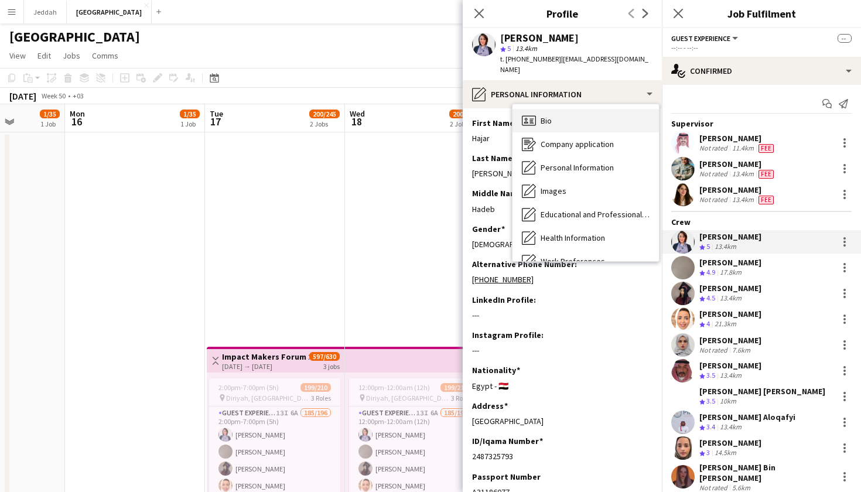
click at [554, 109] on div "Bio Bio" at bounding box center [586, 120] width 146 height 23
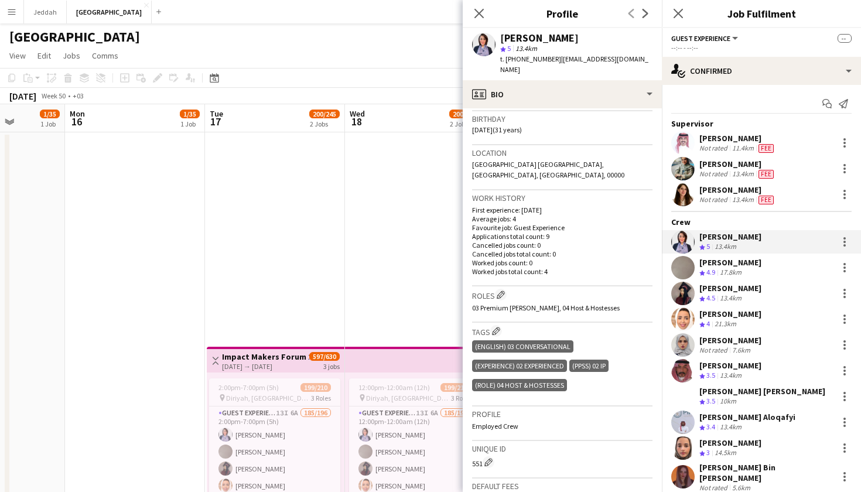
scroll to position [217, 0]
click at [503, 290] on app-icon "Edit crew company roles" at bounding box center [501, 294] width 8 height 8
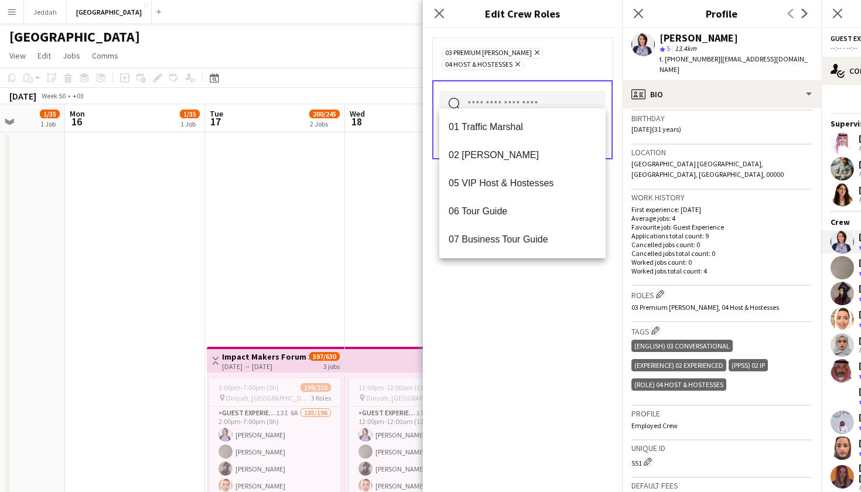
click at [470, 91] on input "text" at bounding box center [522, 105] width 166 height 29
click at [494, 158] on span "02 [PERSON_NAME]" at bounding box center [523, 154] width 148 height 11
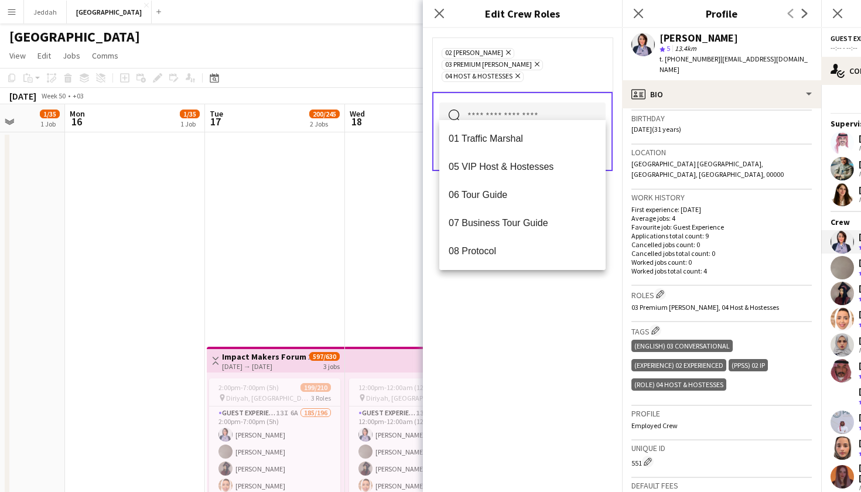
click at [526, 324] on div "02 [PERSON_NAME] Remove 03 Premium [PERSON_NAME] Remove 04 Host & Hostesses Rem…" at bounding box center [522, 260] width 199 height 464
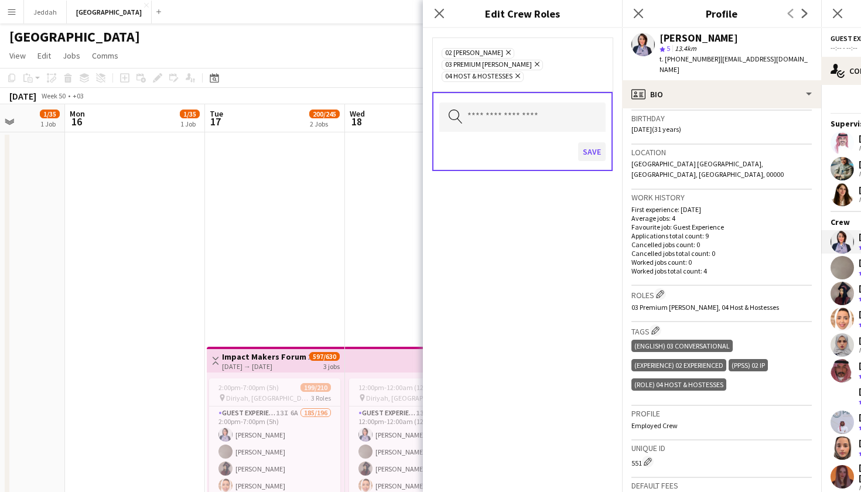
click at [589, 142] on button "Save" at bounding box center [592, 151] width 28 height 19
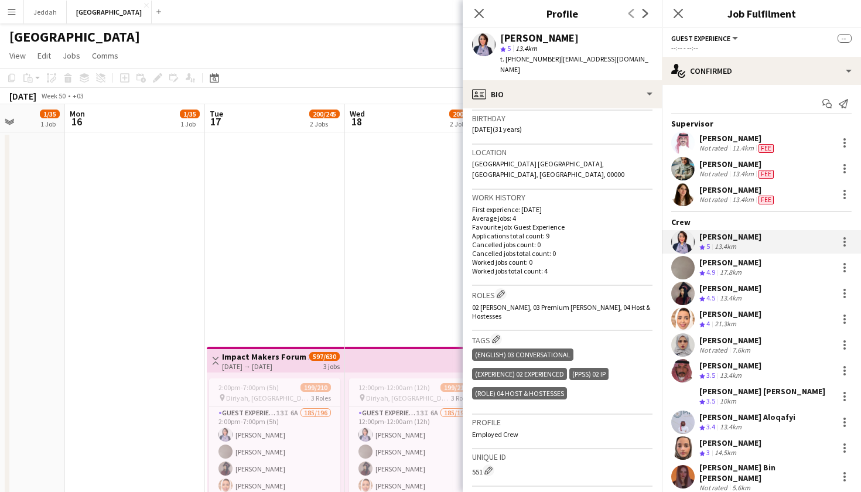
click at [687, 268] on app-user-avatar at bounding box center [682, 267] width 23 height 23
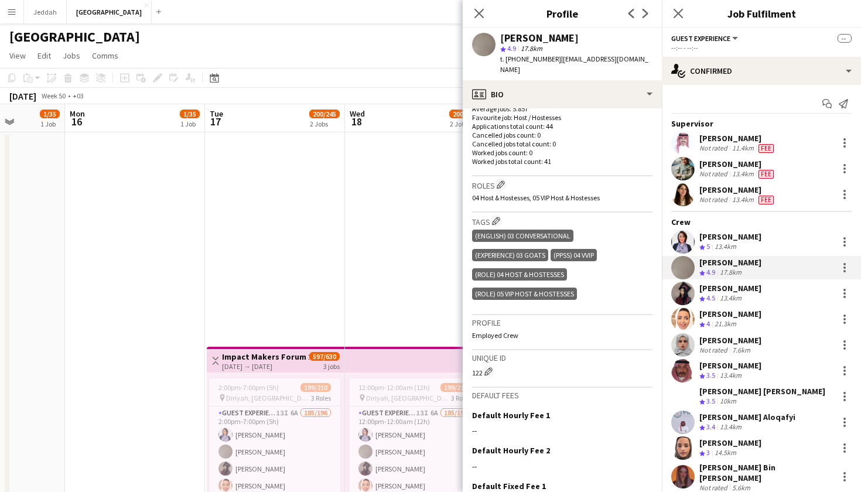
scroll to position [316, 0]
click at [678, 295] on app-user-avatar at bounding box center [682, 293] width 23 height 23
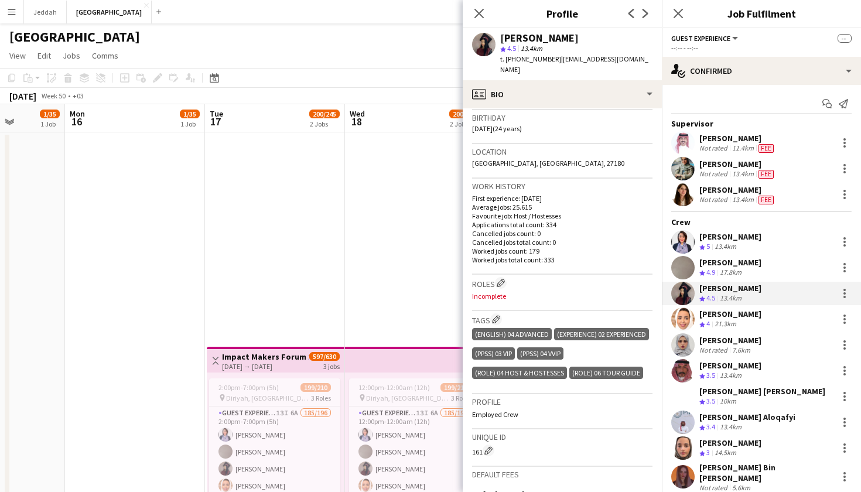
scroll to position [219, 0]
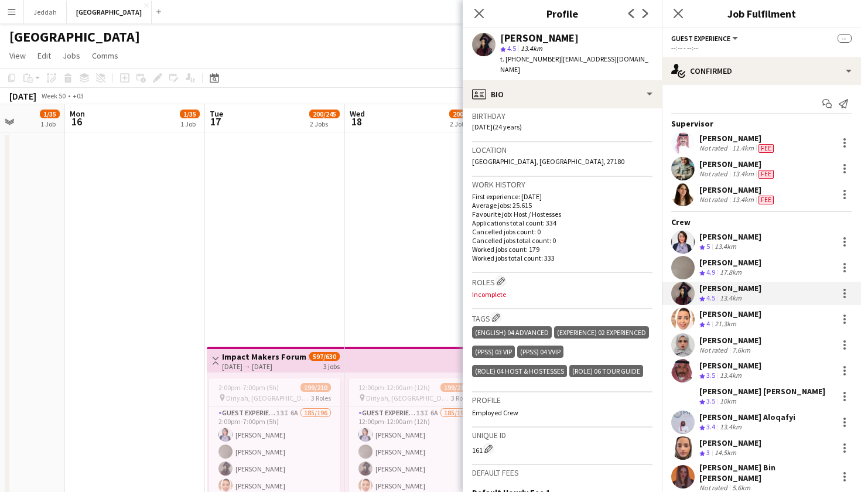
click at [506, 39] on div "[PERSON_NAME]" at bounding box center [539, 38] width 79 height 11
copy div "Rima"
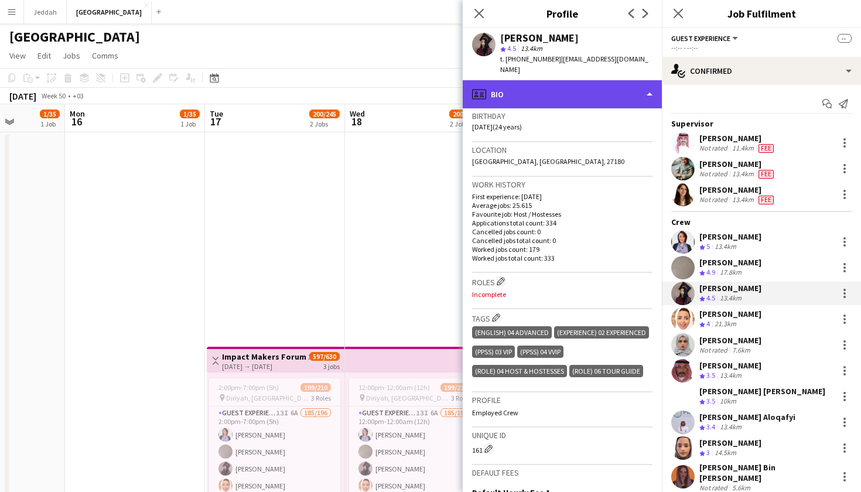
click at [587, 84] on div "profile Bio" at bounding box center [562, 94] width 199 height 28
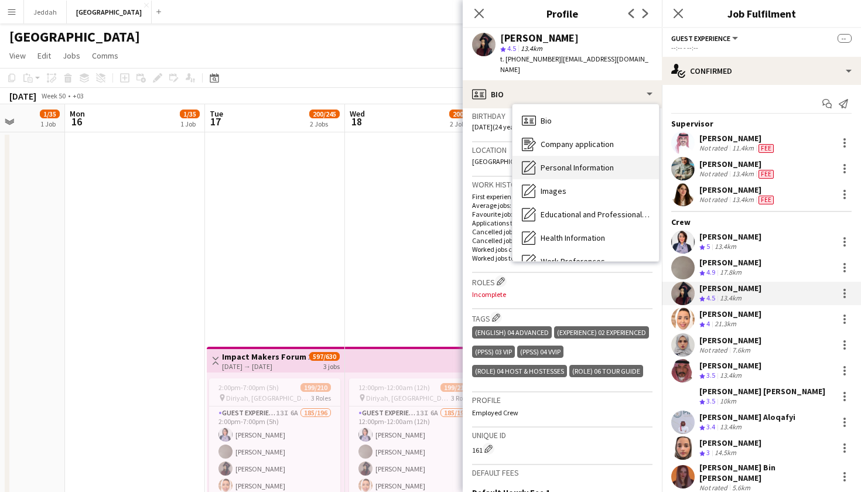
click at [585, 162] on span "Personal Information" at bounding box center [577, 167] width 73 height 11
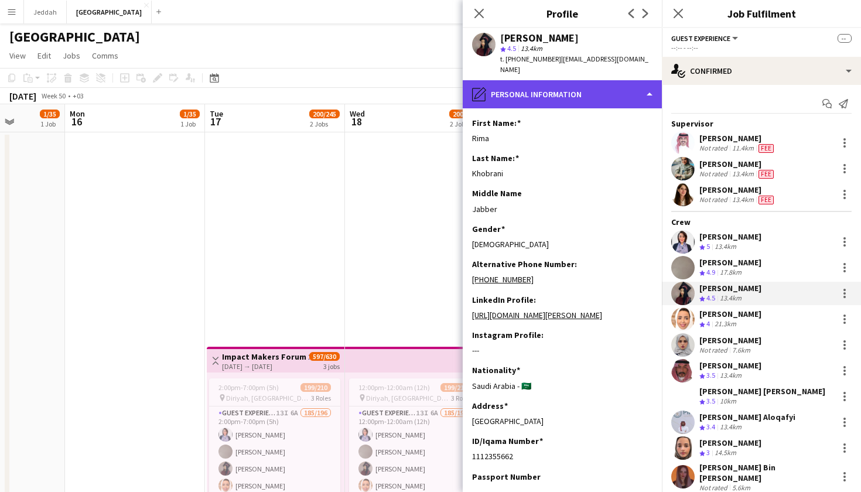
click at [521, 92] on div "pencil4 Personal Information" at bounding box center [562, 94] width 199 height 28
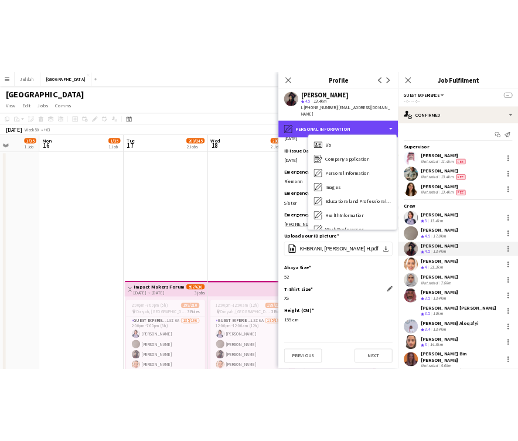
scroll to position [422, 0]
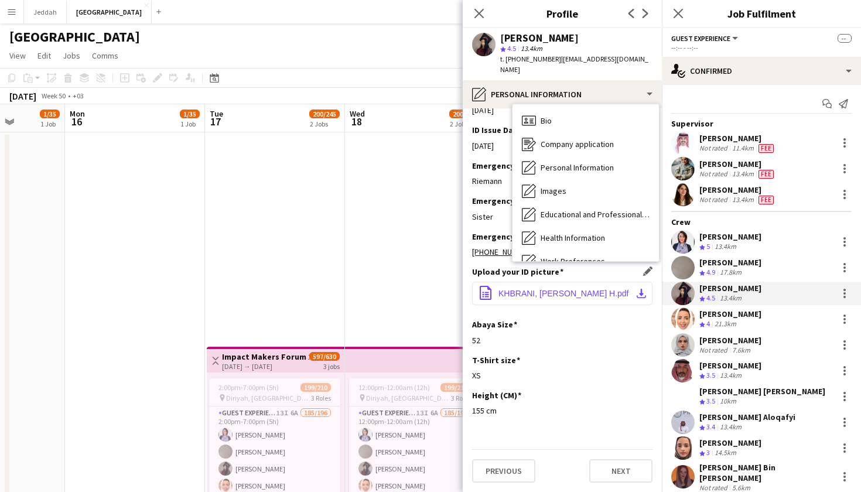
click at [550, 296] on span "KHBRANI, [PERSON_NAME] H.pdf" at bounding box center [564, 293] width 131 height 9
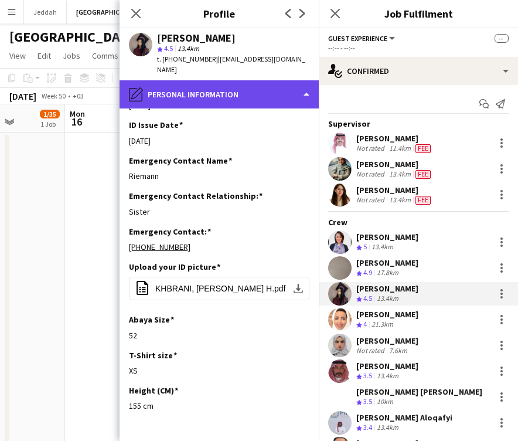
click at [189, 81] on div "pencil4 Personal Information" at bounding box center [219, 94] width 199 height 28
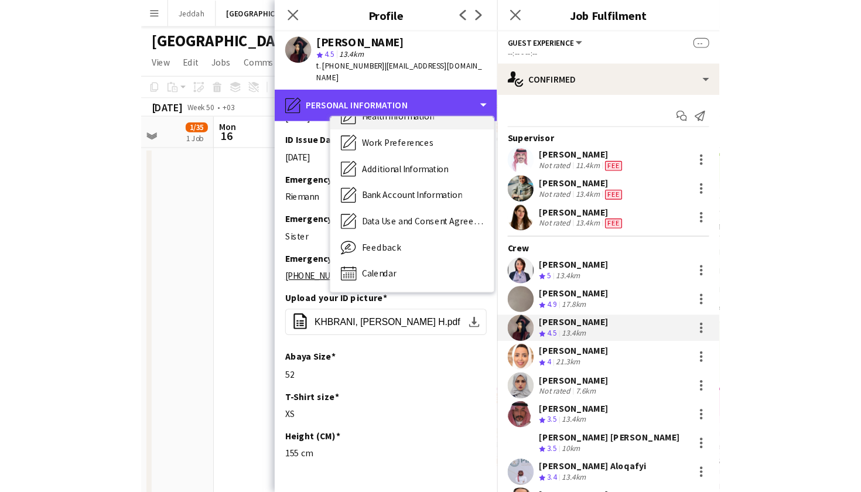
scroll to position [134, 0]
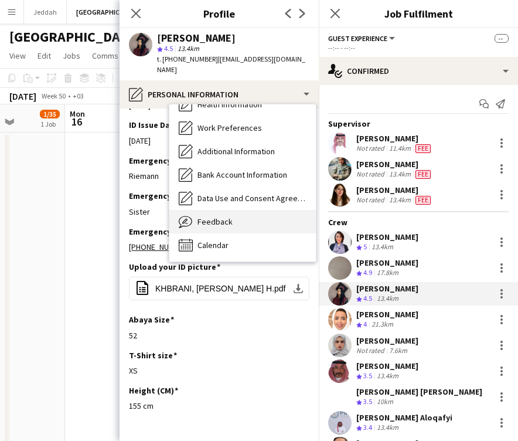
click at [244, 211] on div "Feedback Feedback" at bounding box center [242, 221] width 146 height 23
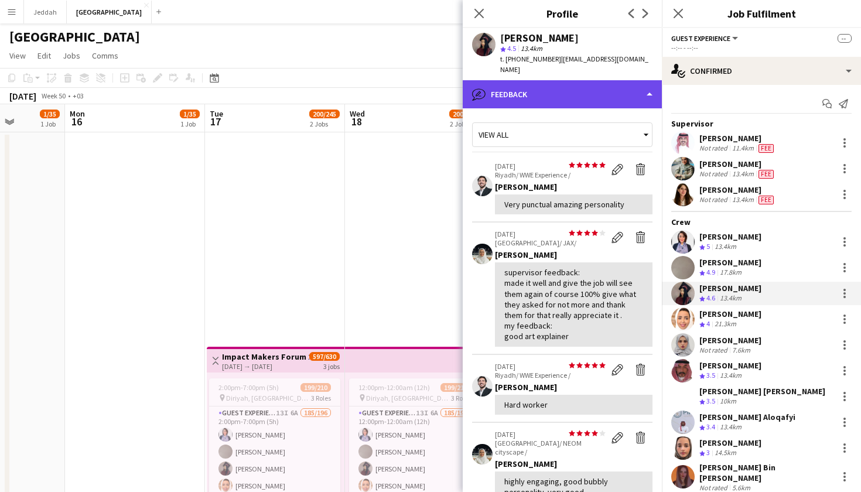
click at [554, 81] on div "bubble-pencil Feedback" at bounding box center [562, 94] width 199 height 28
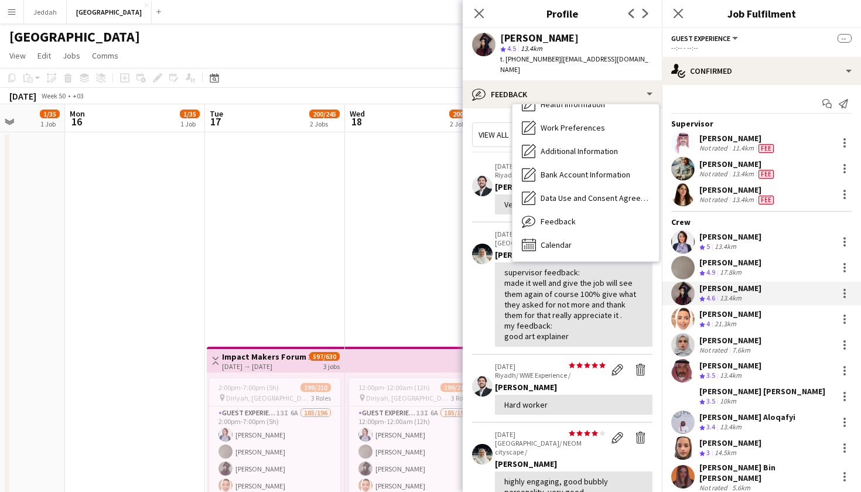
click at [545, 302] on div "supervisor feedback: made it well and give the job will see them again of cours…" at bounding box center [573, 304] width 139 height 74
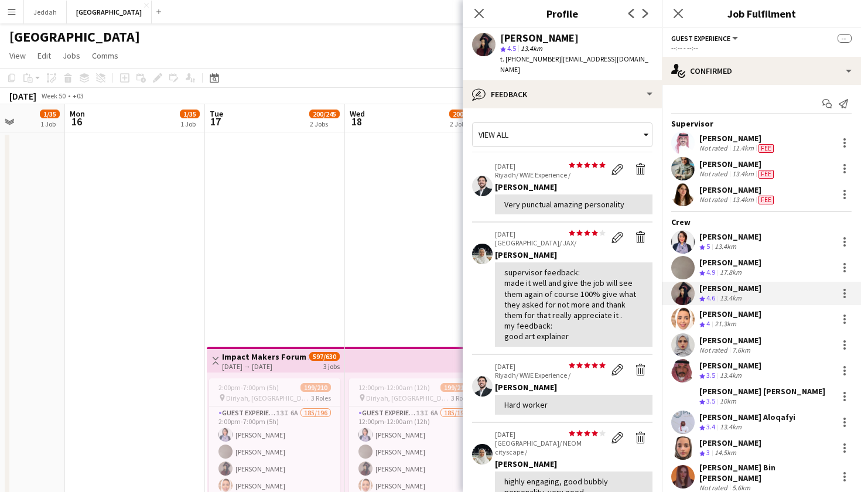
scroll to position [0, 0]
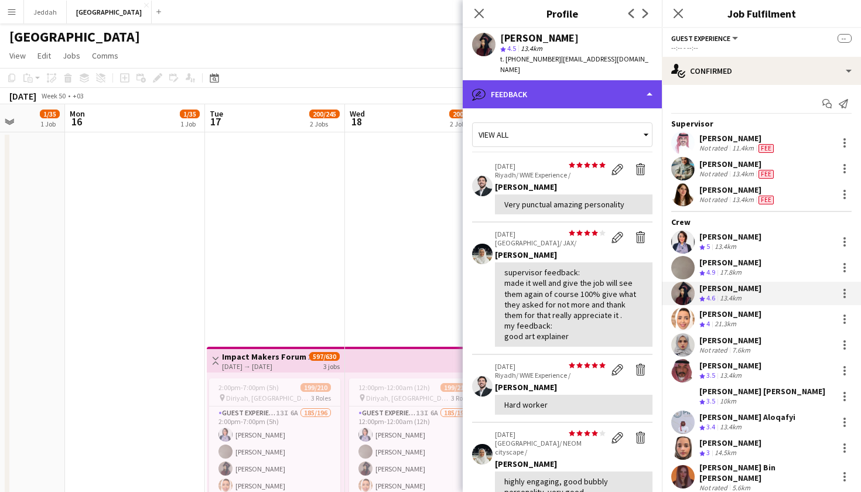
click at [543, 86] on div "bubble-pencil Feedback" at bounding box center [562, 94] width 199 height 28
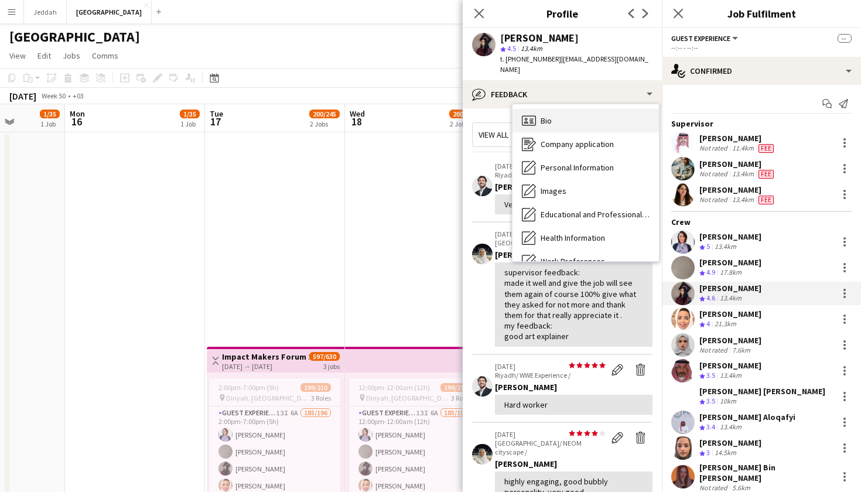
click at [548, 115] on span "Bio" at bounding box center [546, 120] width 11 height 11
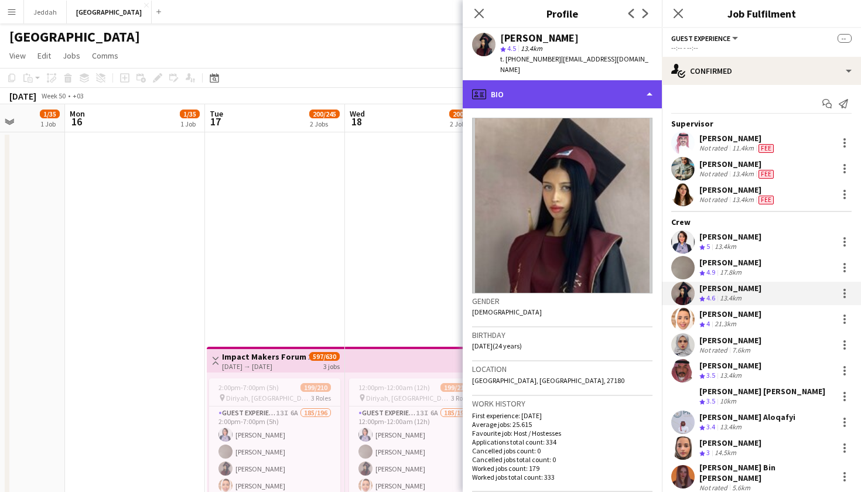
click at [554, 84] on div "profile Bio" at bounding box center [562, 94] width 199 height 28
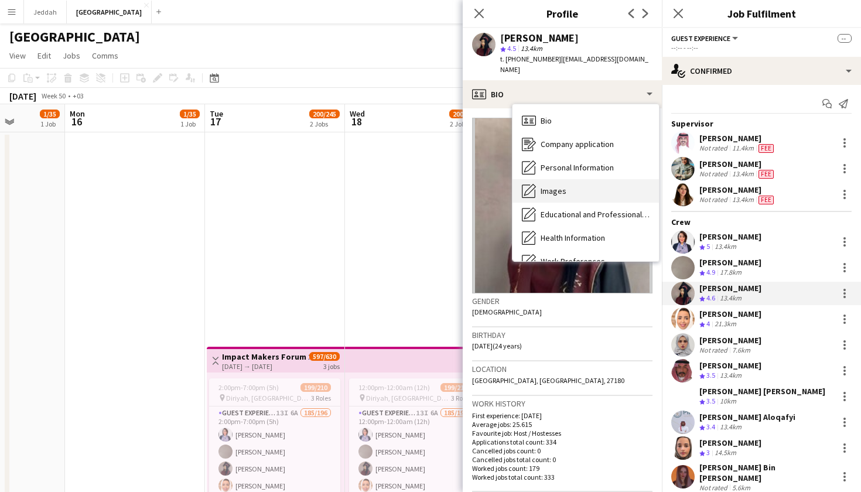
click at [571, 189] on div "Images Images" at bounding box center [586, 190] width 146 height 23
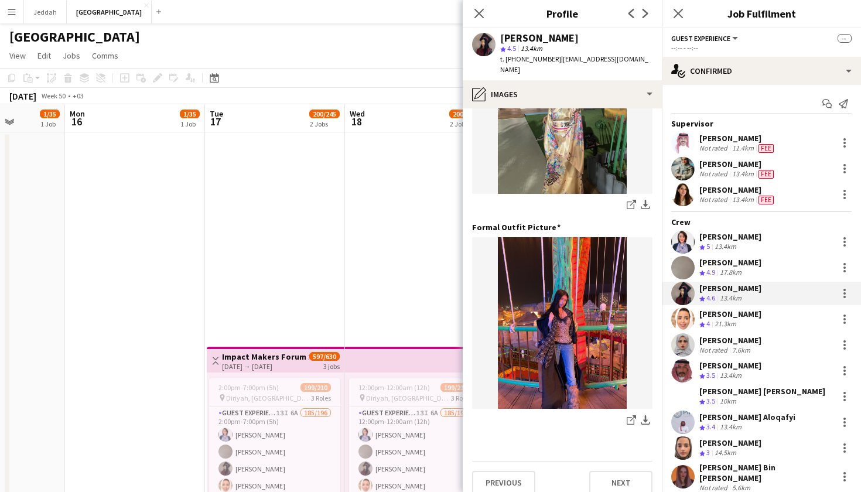
scroll to position [326, 0]
click at [689, 323] on app-user-avatar at bounding box center [682, 319] width 23 height 23
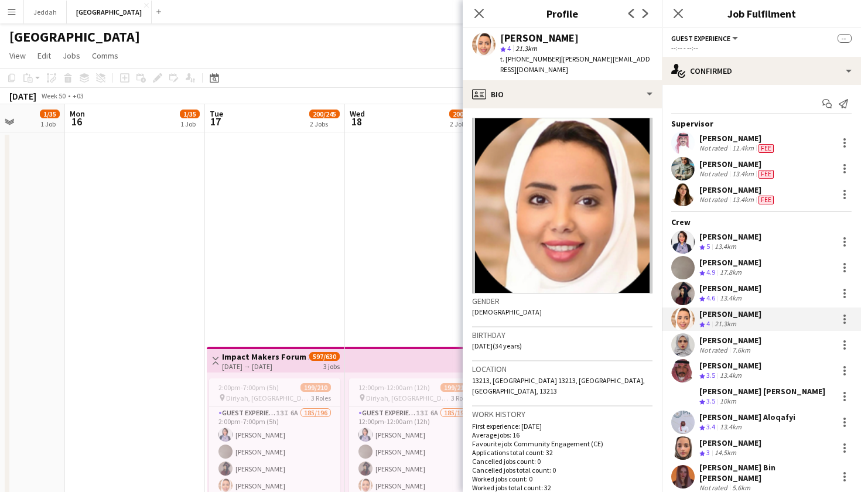
click at [517, 35] on div "[PERSON_NAME]" at bounding box center [539, 38] width 79 height 11
copy div "Hanan"
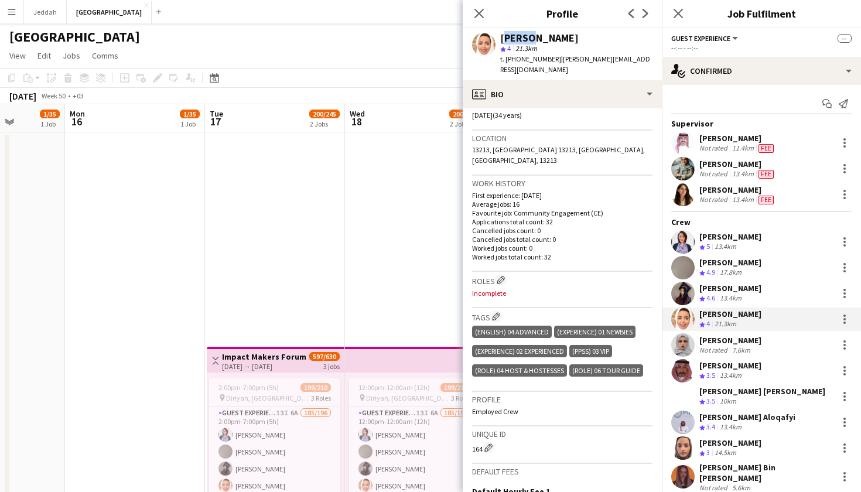
scroll to position [233, 0]
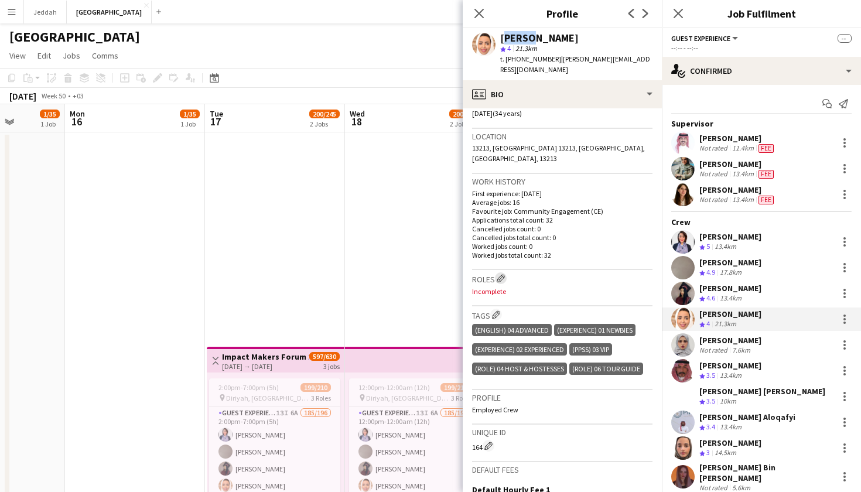
click at [500, 274] on app-icon "Edit crew company roles" at bounding box center [501, 278] width 8 height 8
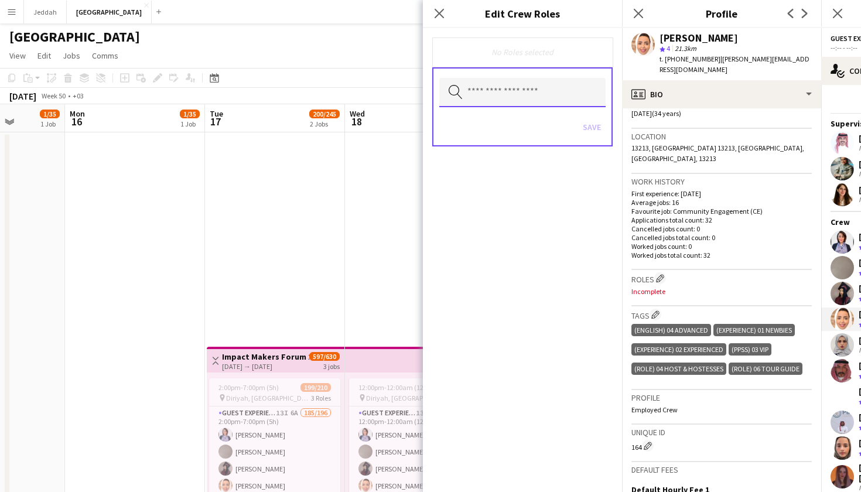
click at [474, 97] on input "text" at bounding box center [522, 92] width 166 height 29
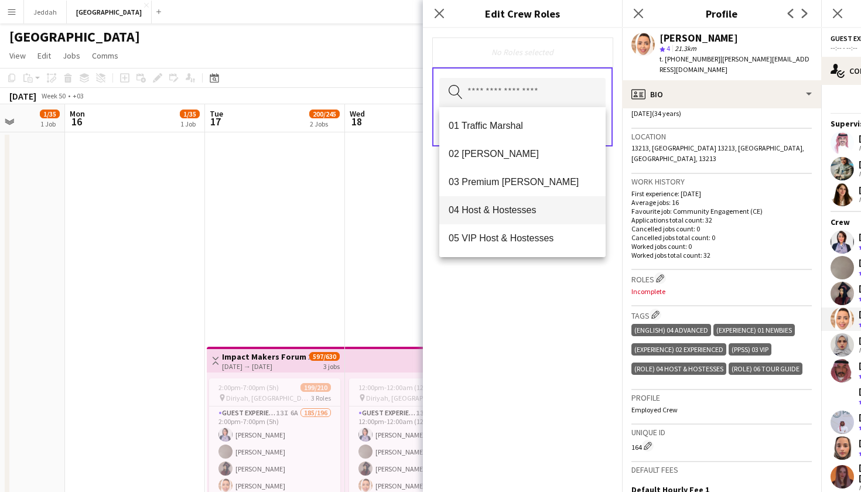
click at [479, 211] on span "04 Host & Hostesses" at bounding box center [523, 209] width 148 height 11
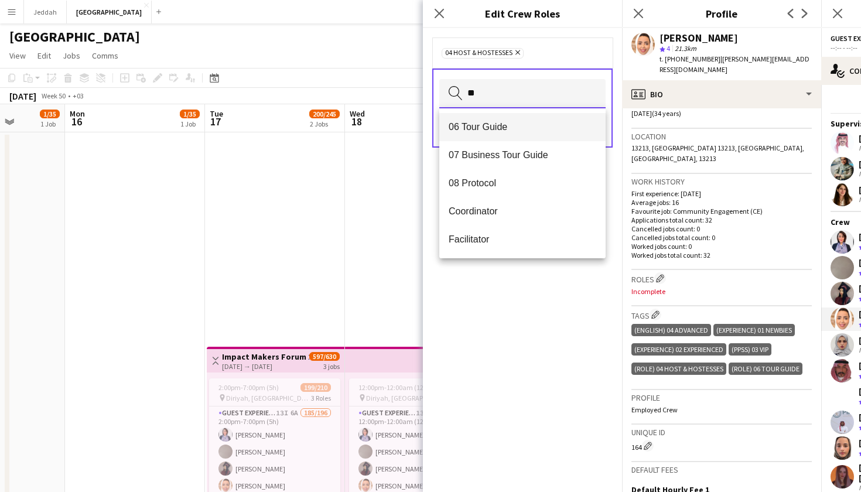
type input "**"
click at [501, 128] on span "06 Tour Guide" at bounding box center [523, 126] width 148 height 11
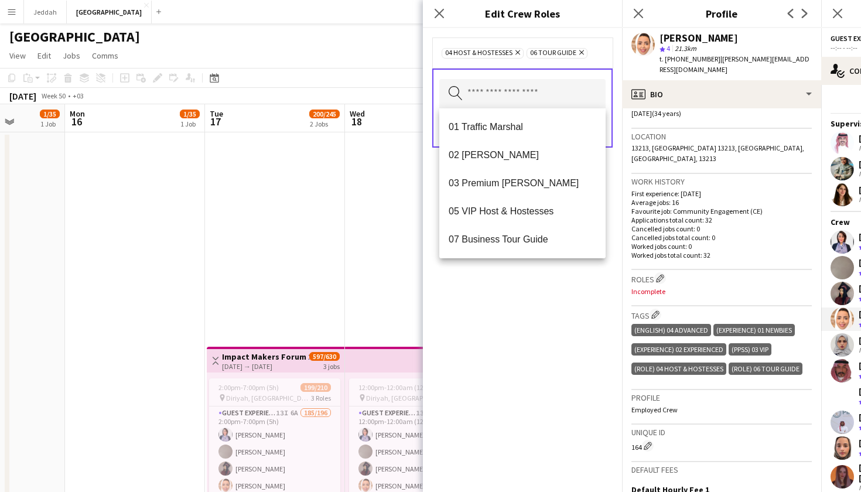
click at [523, 306] on div "04 Host & Hostesses Remove 06 Tour Guide Remove Search by role type Save" at bounding box center [522, 260] width 199 height 464
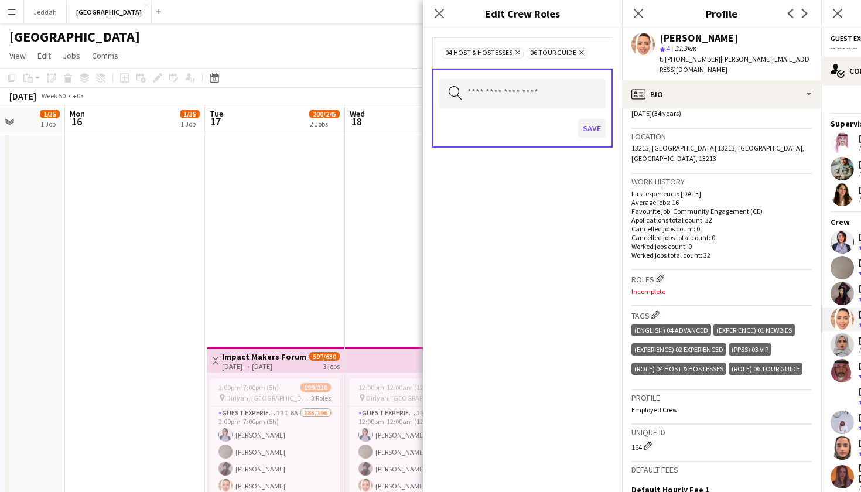
click at [588, 129] on button "Save" at bounding box center [592, 128] width 28 height 19
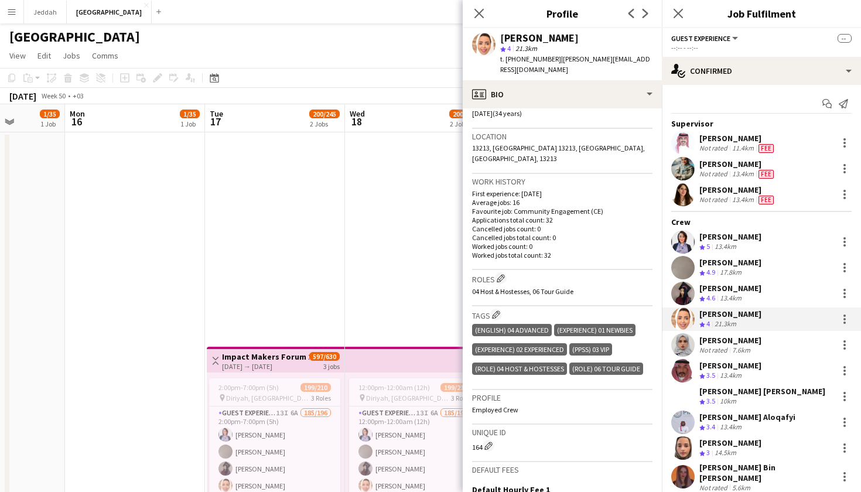
click at [680, 348] on app-user-avatar at bounding box center [682, 344] width 23 height 23
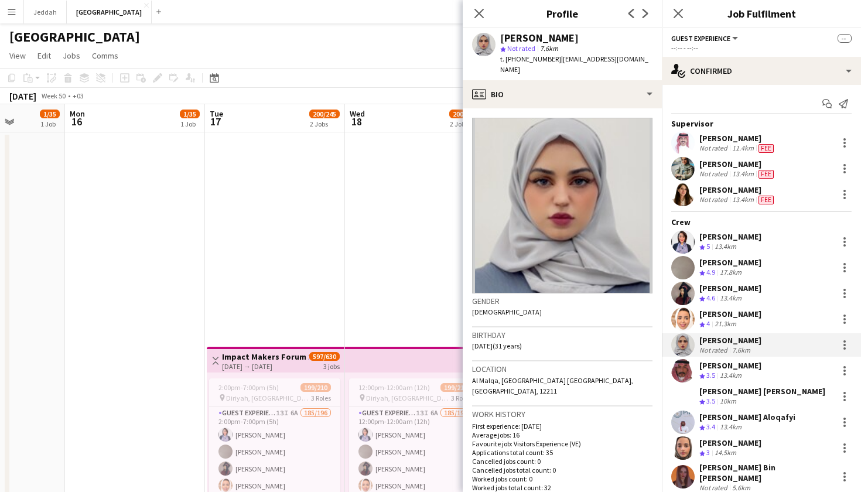
click at [511, 39] on div "[PERSON_NAME]" at bounding box center [539, 38] width 79 height 11
copy div "Alaa"
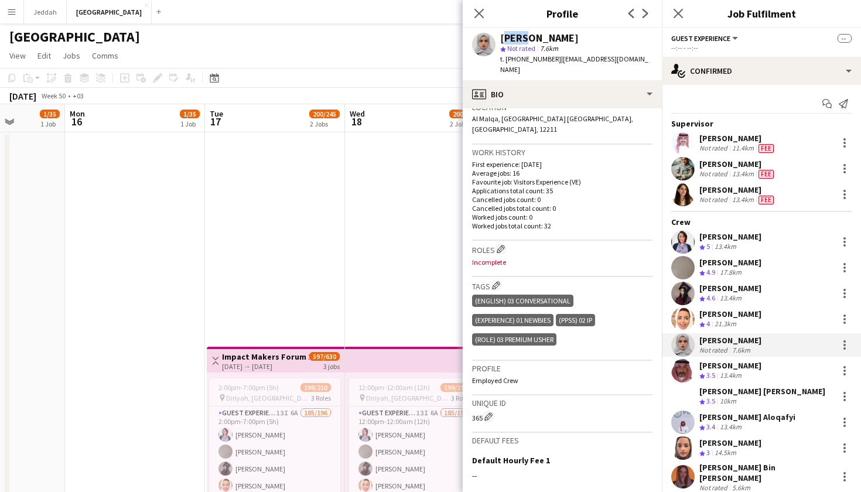
scroll to position [265, 0]
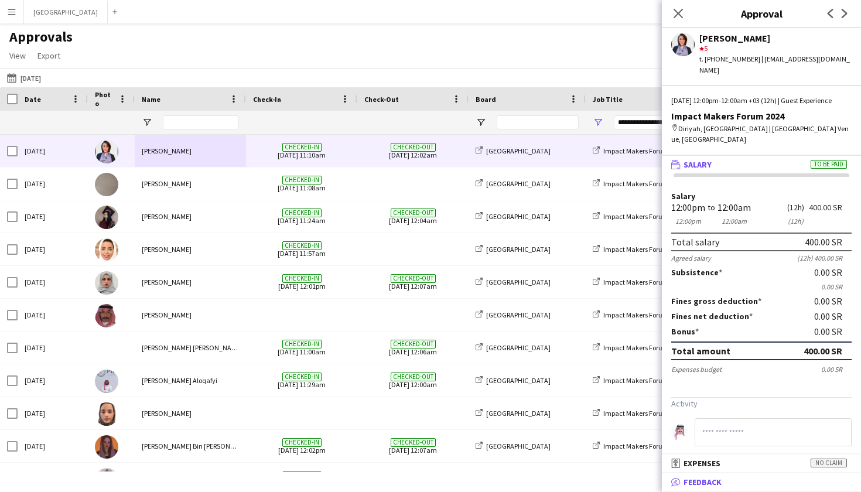
click at [731, 480] on mat-panel-title "bubble-pencil Feedback" at bounding box center [759, 482] width 195 height 11
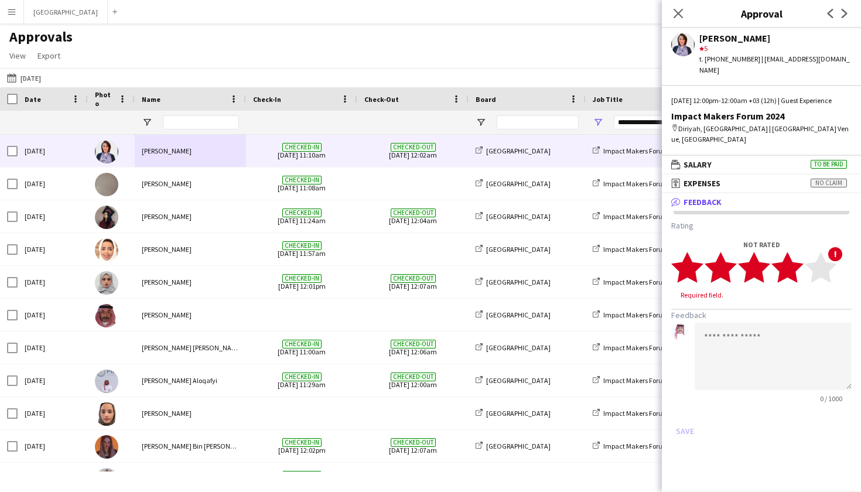
click at [795, 271] on polygon at bounding box center [788, 267] width 32 height 30
click at [710, 39] on div "Hajar Ahmed" at bounding box center [776, 38] width 152 height 11
copy div "Hajar"
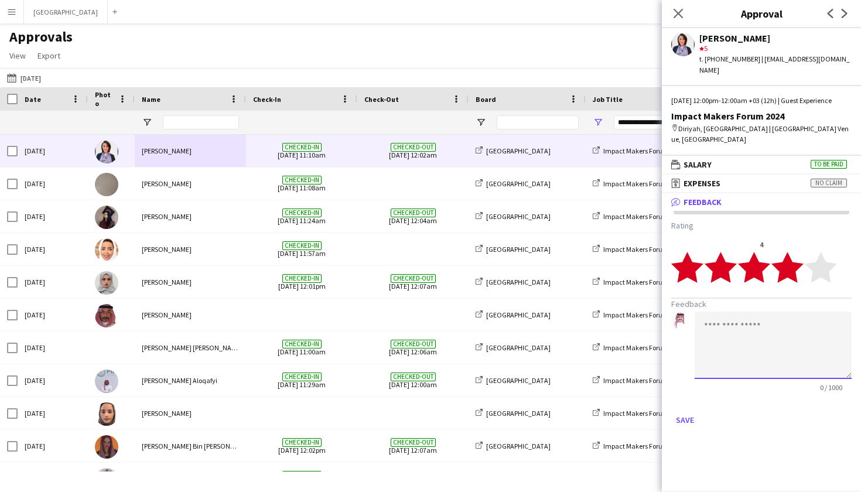
click at [735, 336] on textarea at bounding box center [773, 345] width 157 height 67
paste textarea "*****"
type textarea "*****"
paste textarea "**********"
type textarea "**********"
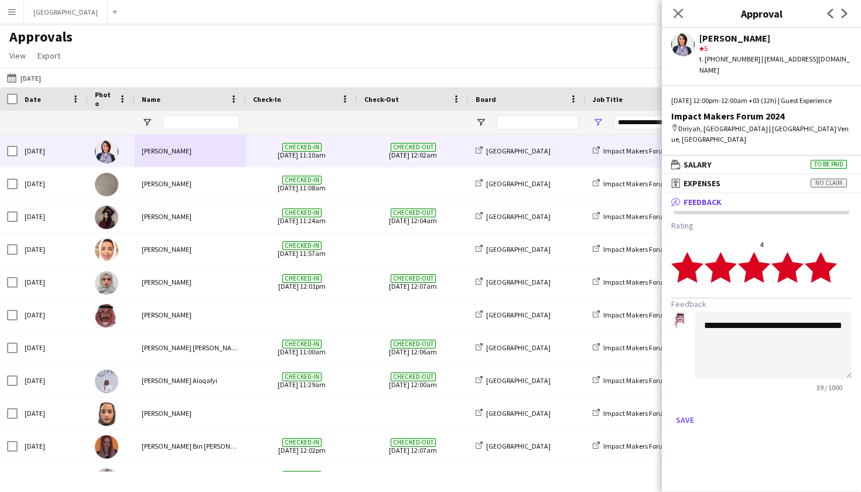
click at [828, 274] on polygon at bounding box center [821, 267] width 32 height 30
click at [692, 421] on button "Save" at bounding box center [685, 420] width 28 height 19
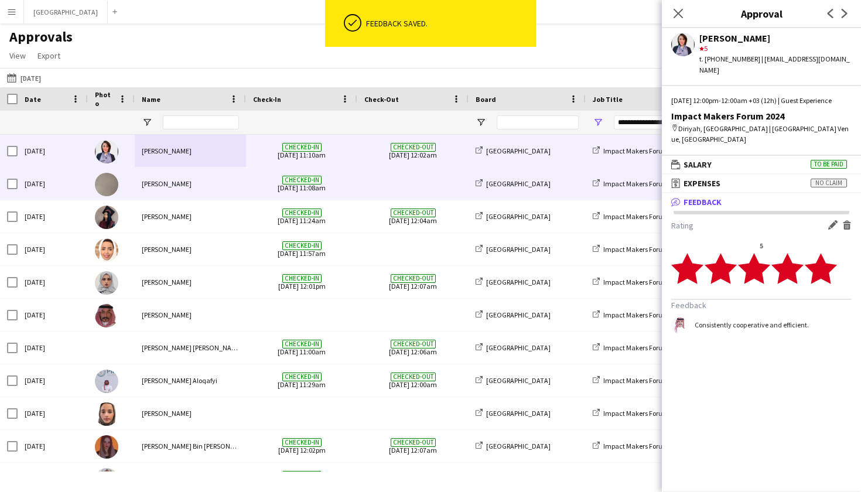
click at [226, 179] on div "[PERSON_NAME]" at bounding box center [190, 184] width 111 height 32
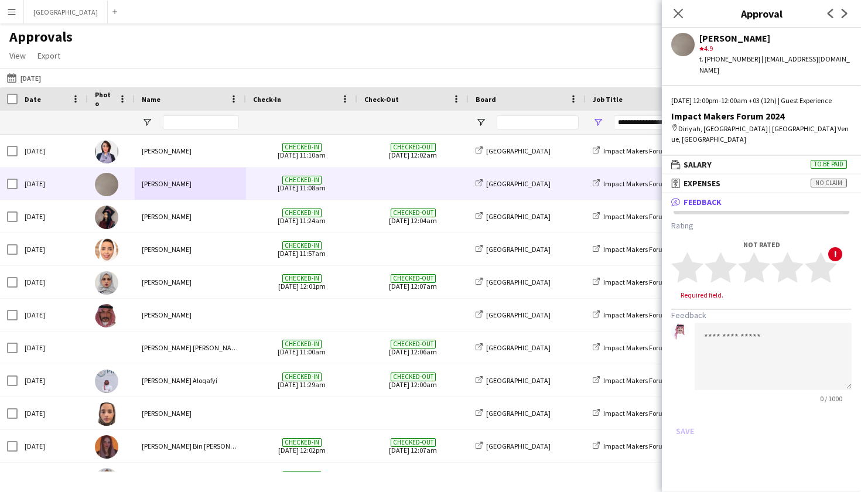
click at [715, 39] on div "[PERSON_NAME]" at bounding box center [776, 38] width 152 height 11
copy div "Felwah"
click at [728, 346] on textarea at bounding box center [773, 356] width 157 height 67
paste textarea "******"
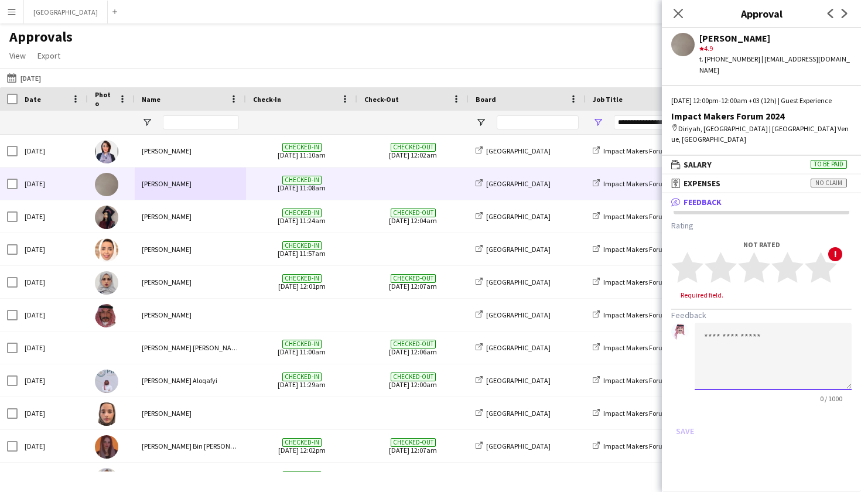
type textarea "******"
paste textarea "**********"
type textarea "**********"
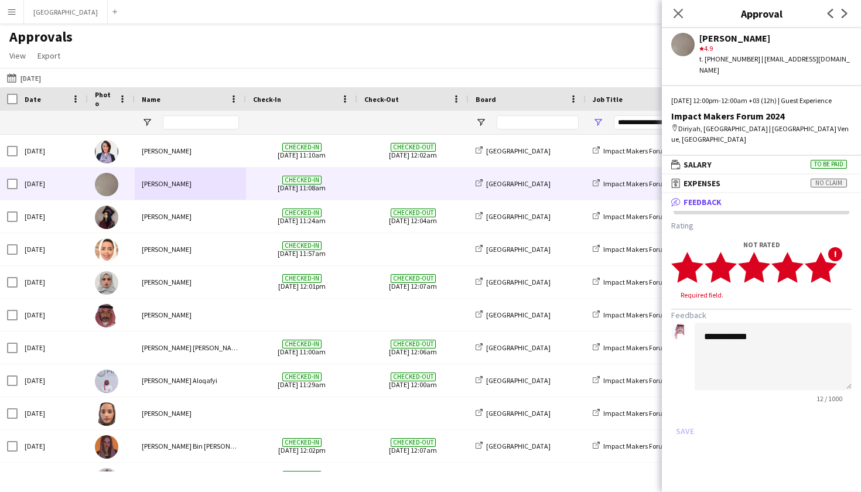
click at [828, 267] on polygon at bounding box center [821, 267] width 32 height 30
click at [689, 418] on button "Save" at bounding box center [685, 420] width 28 height 19
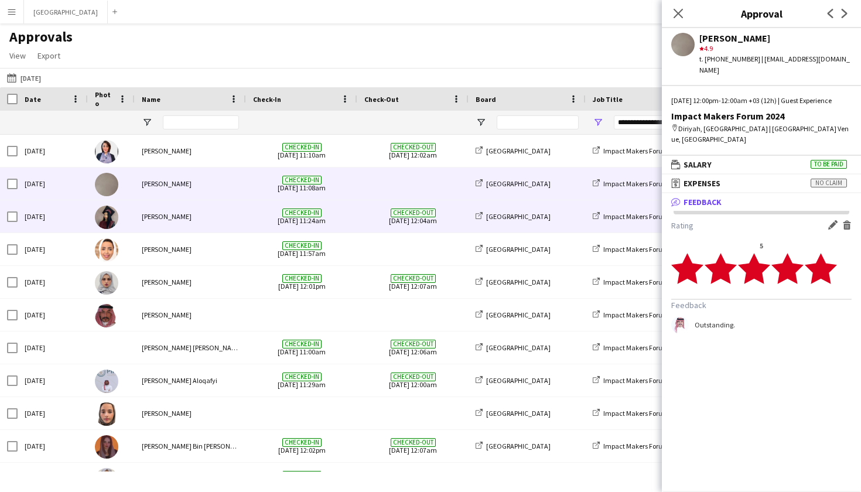
click at [212, 220] on div "[PERSON_NAME]" at bounding box center [190, 216] width 111 height 32
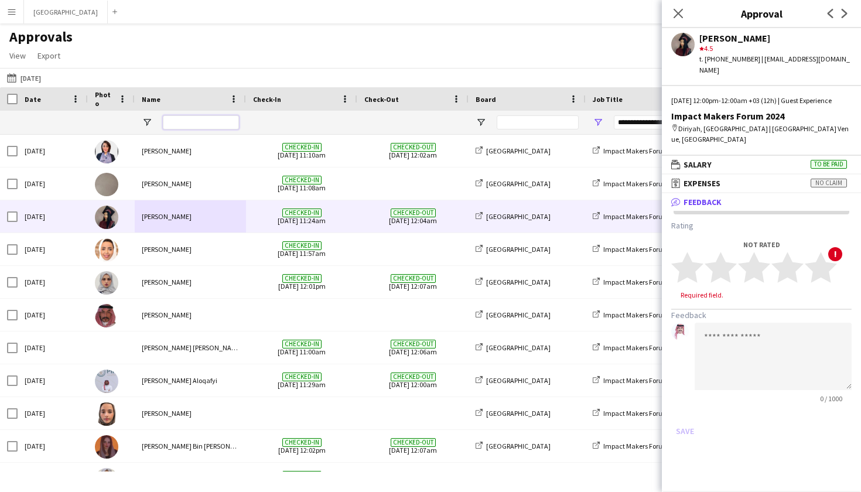
click at [180, 124] on input "Name Filter Input" at bounding box center [201, 122] width 76 height 14
paste input "****"
type input "****"
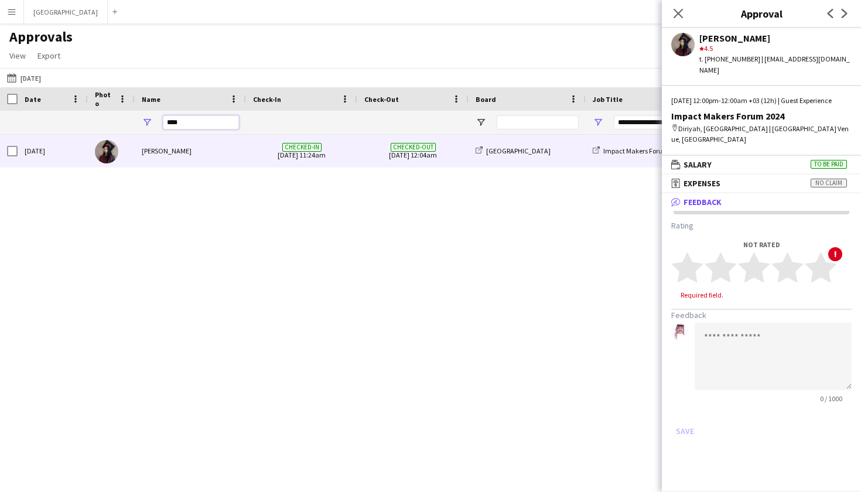
click at [197, 122] on input "****" at bounding box center [201, 122] width 76 height 14
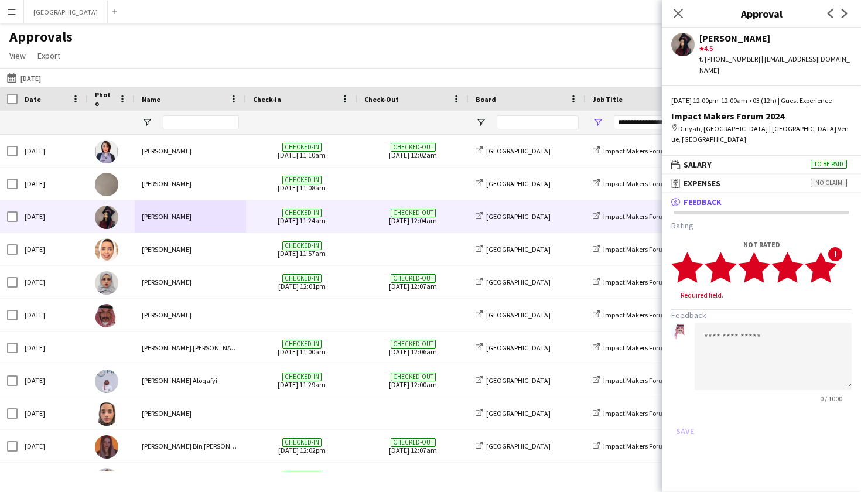
click at [826, 271] on polygon at bounding box center [821, 267] width 32 height 30
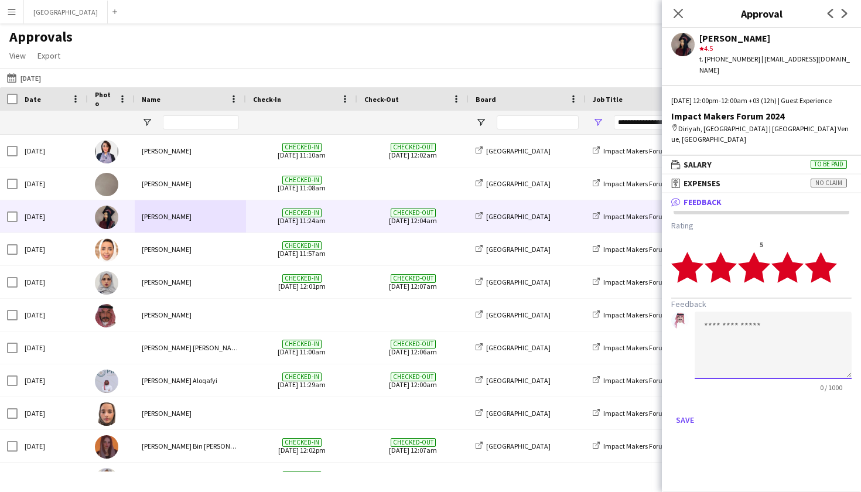
click at [790, 315] on textarea at bounding box center [773, 345] width 157 height 67
paste textarea "****"
type textarea "****"
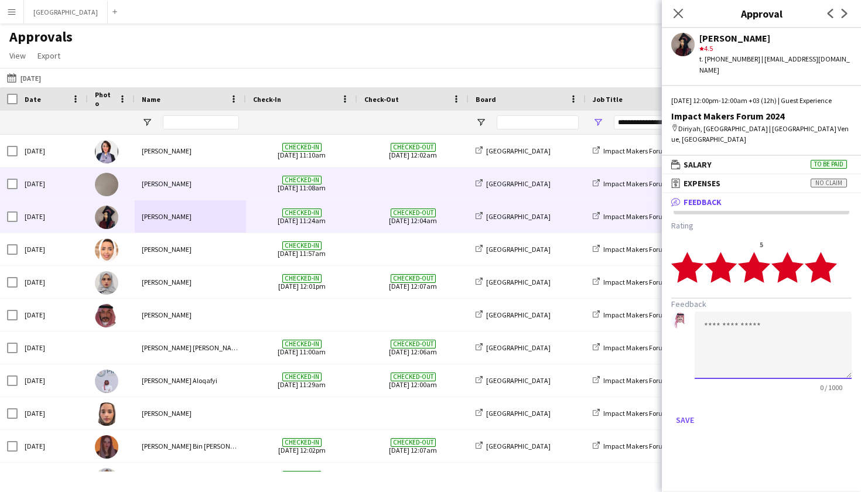
paste textarea "****"
type textarea "****"
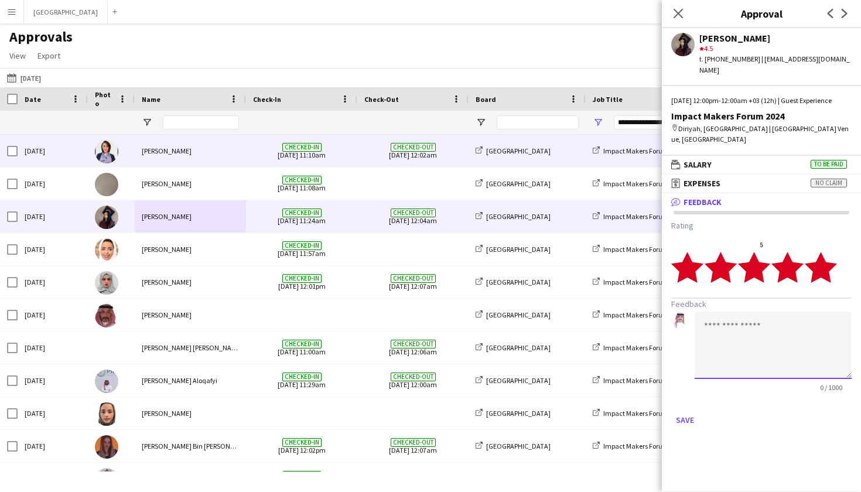
paste textarea "**********"
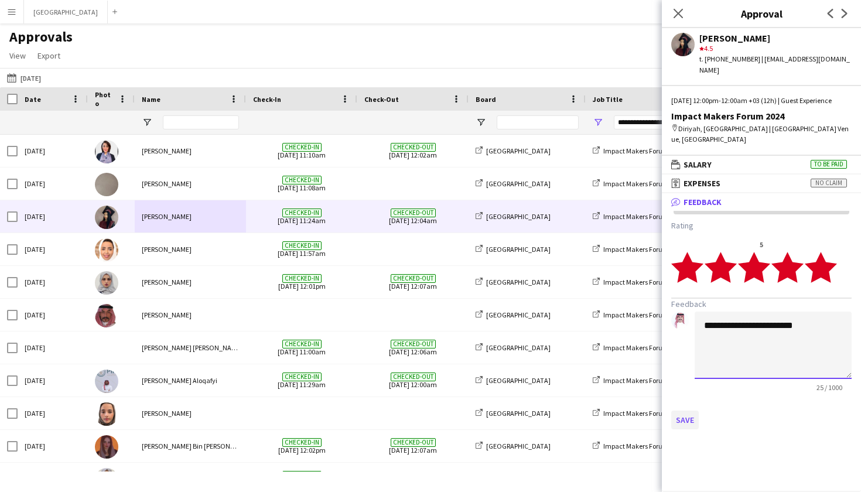
type textarea "**********"
click at [682, 424] on button "Save" at bounding box center [685, 420] width 28 height 19
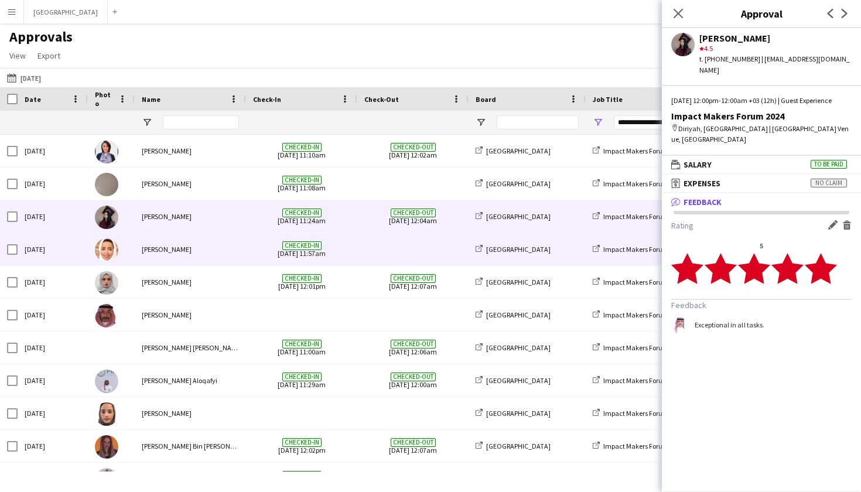
click at [283, 233] on span "Checked-in 18-12-2024 11:57am" at bounding box center [301, 249] width 97 height 32
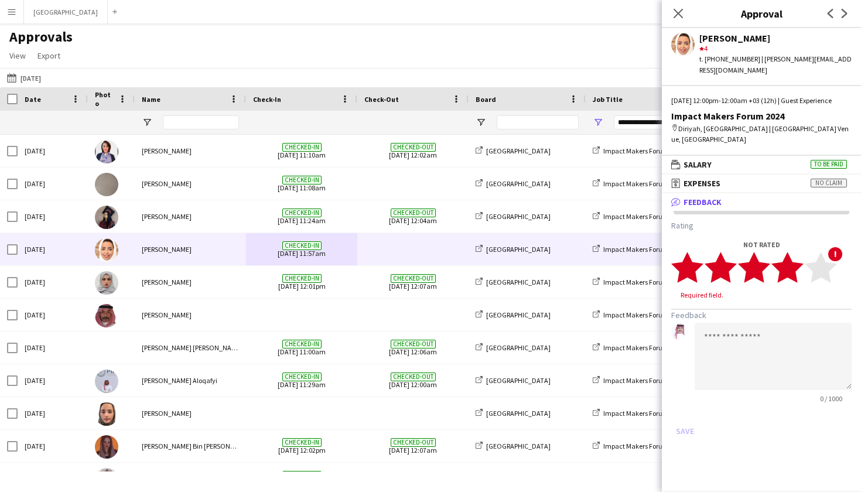
click at [794, 268] on polygon at bounding box center [788, 267] width 32 height 30
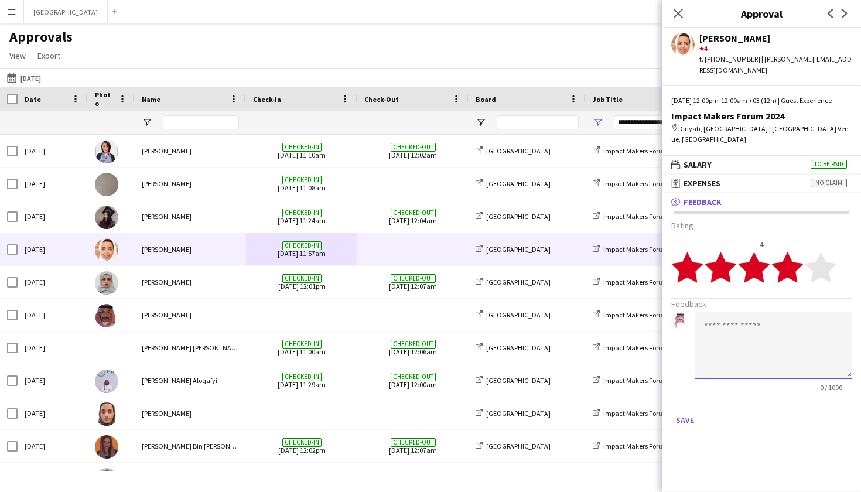
click at [743, 319] on textarea at bounding box center [773, 345] width 157 height 67
paste textarea "**********"
type textarea "**********"
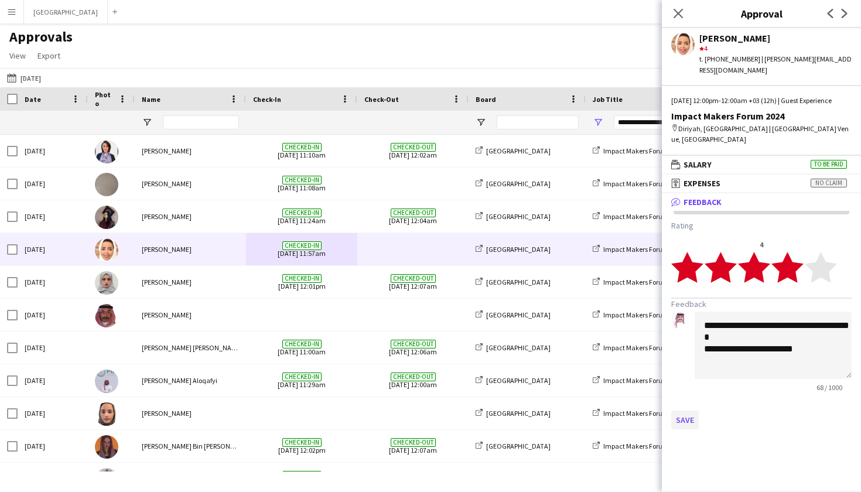
click at [687, 413] on button "Save" at bounding box center [685, 420] width 28 height 19
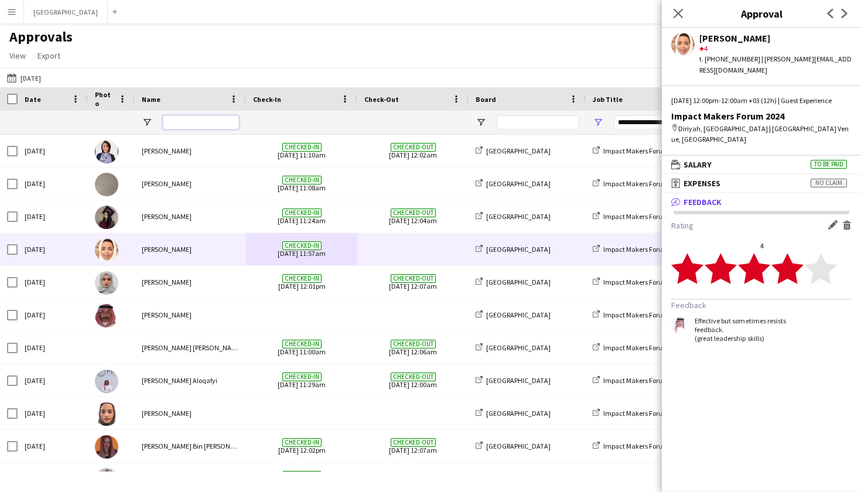
click at [200, 127] on input "Name Filter Input" at bounding box center [201, 122] width 76 height 14
